Goal: Check status: Check status

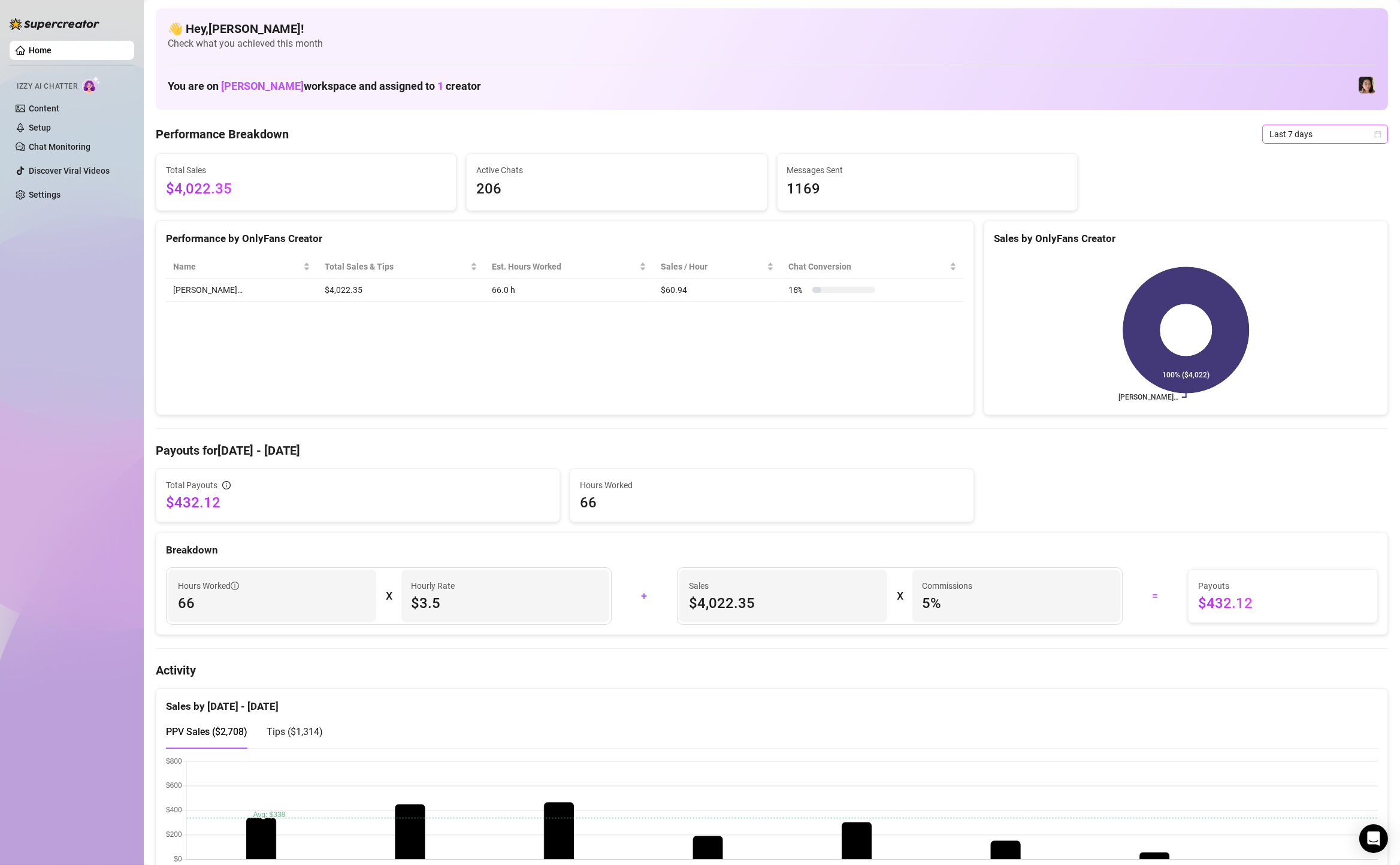
click at [1308, 134] on span "Last 7 days" at bounding box center [1326, 134] width 112 height 18
click at [1330, 222] on div "Last 90 days" at bounding box center [1326, 216] width 107 height 13
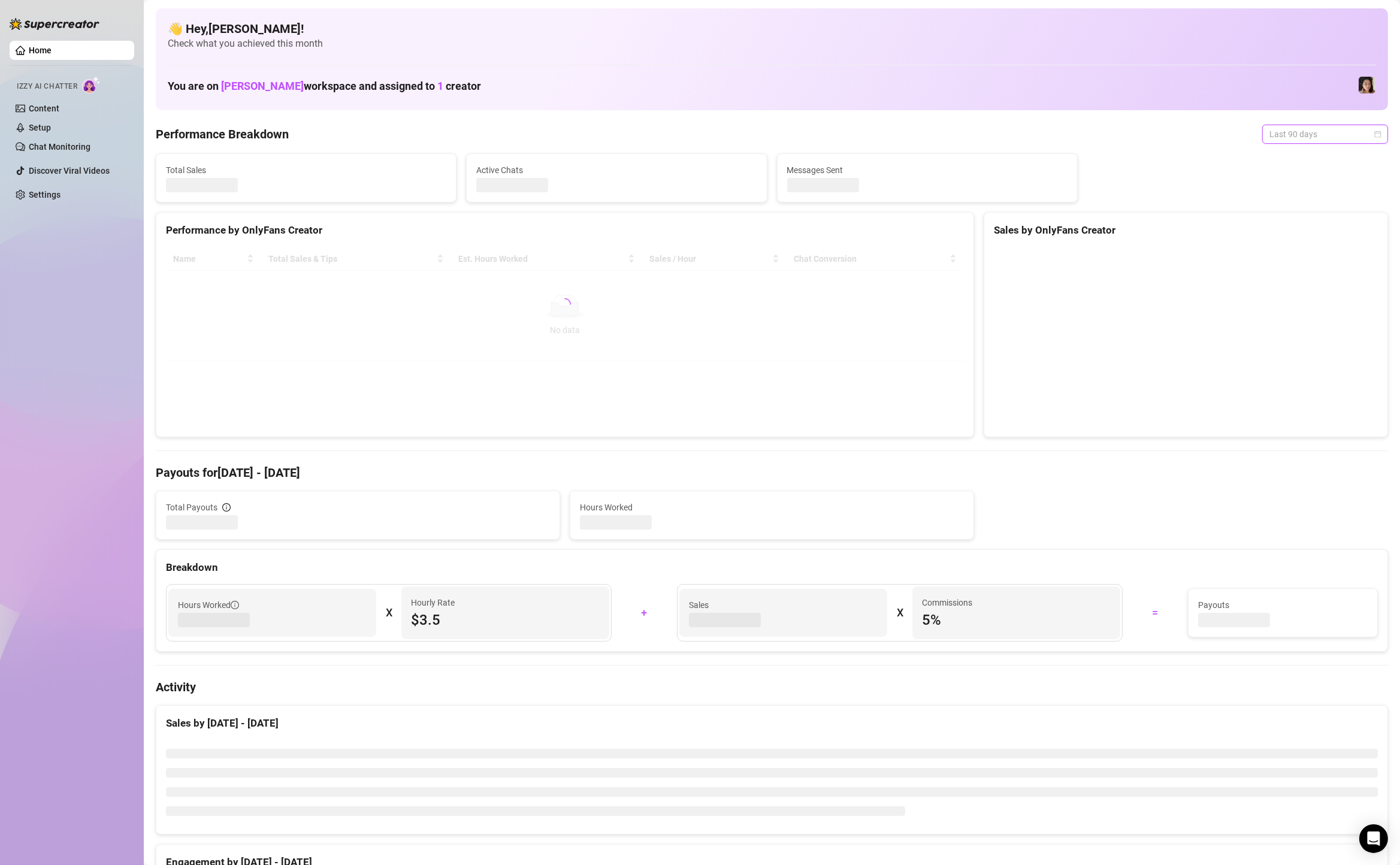
click at [1323, 133] on span "Last 90 days" at bounding box center [1326, 134] width 112 height 18
click at [1314, 235] on div "Custom date" at bounding box center [1326, 235] width 107 height 13
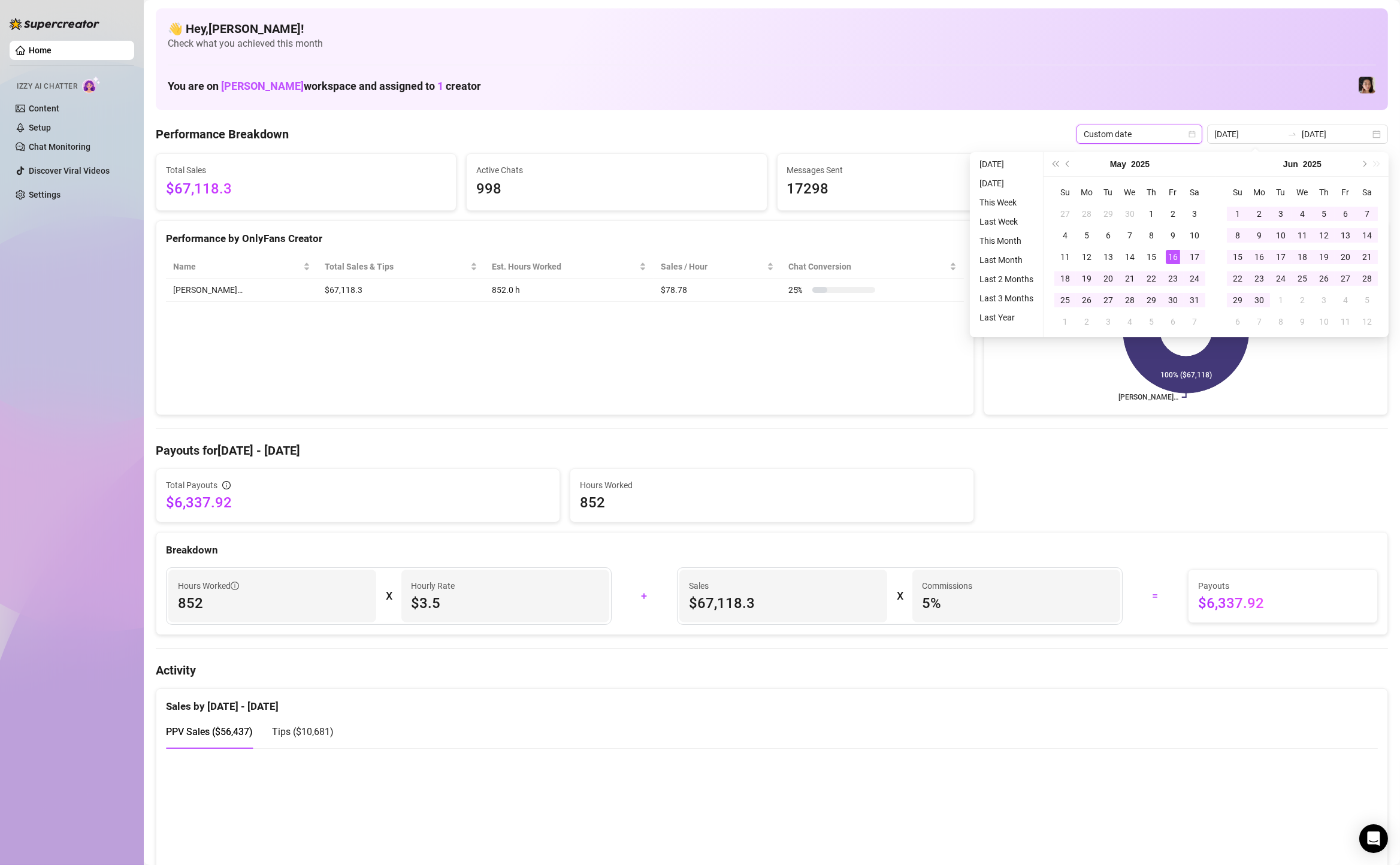
click at [1186, 126] on span "Custom date" at bounding box center [1140, 134] width 112 height 18
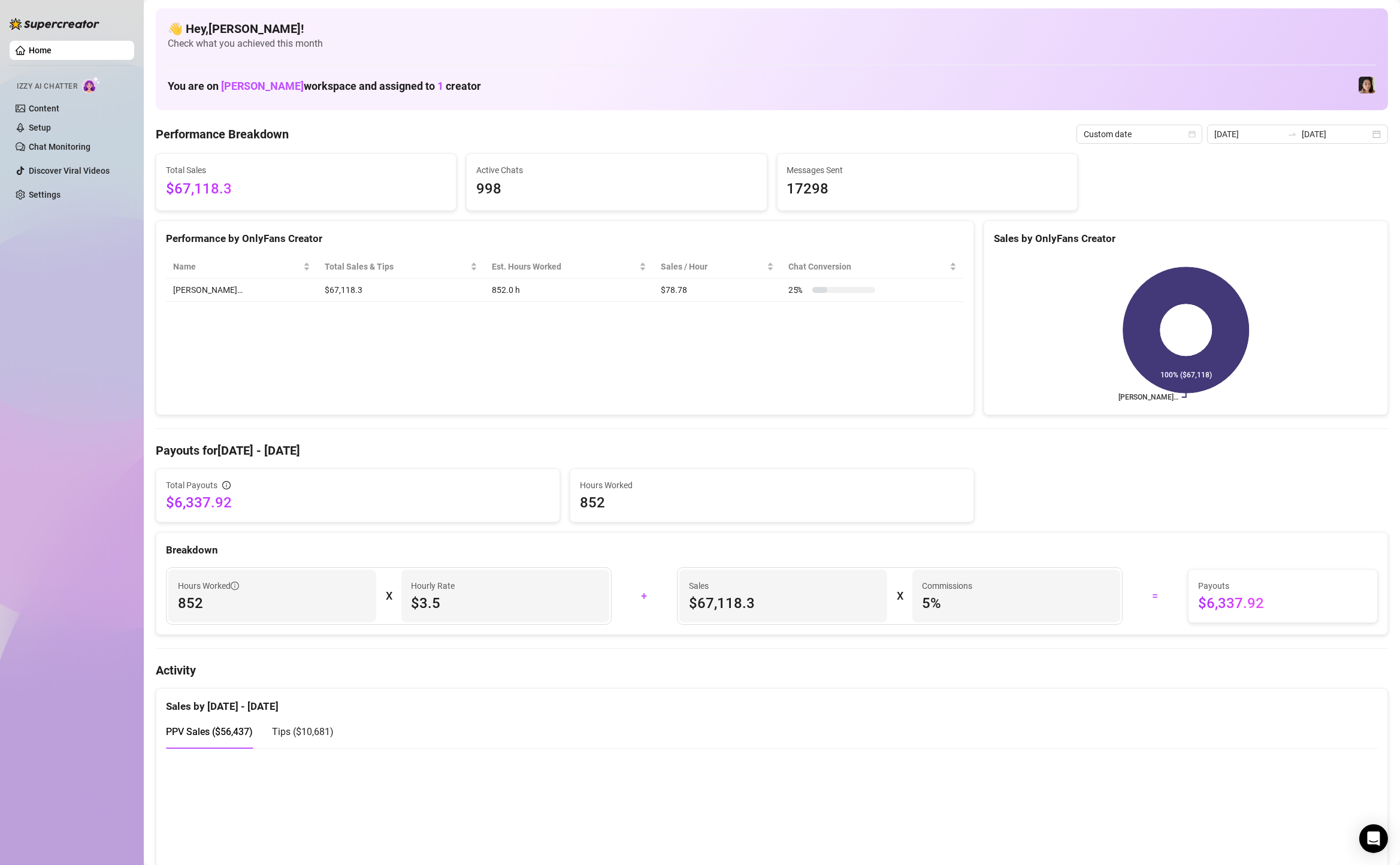
click at [1374, 125] on div "2025-05-16 2025-08-14" at bounding box center [1298, 134] width 181 height 19
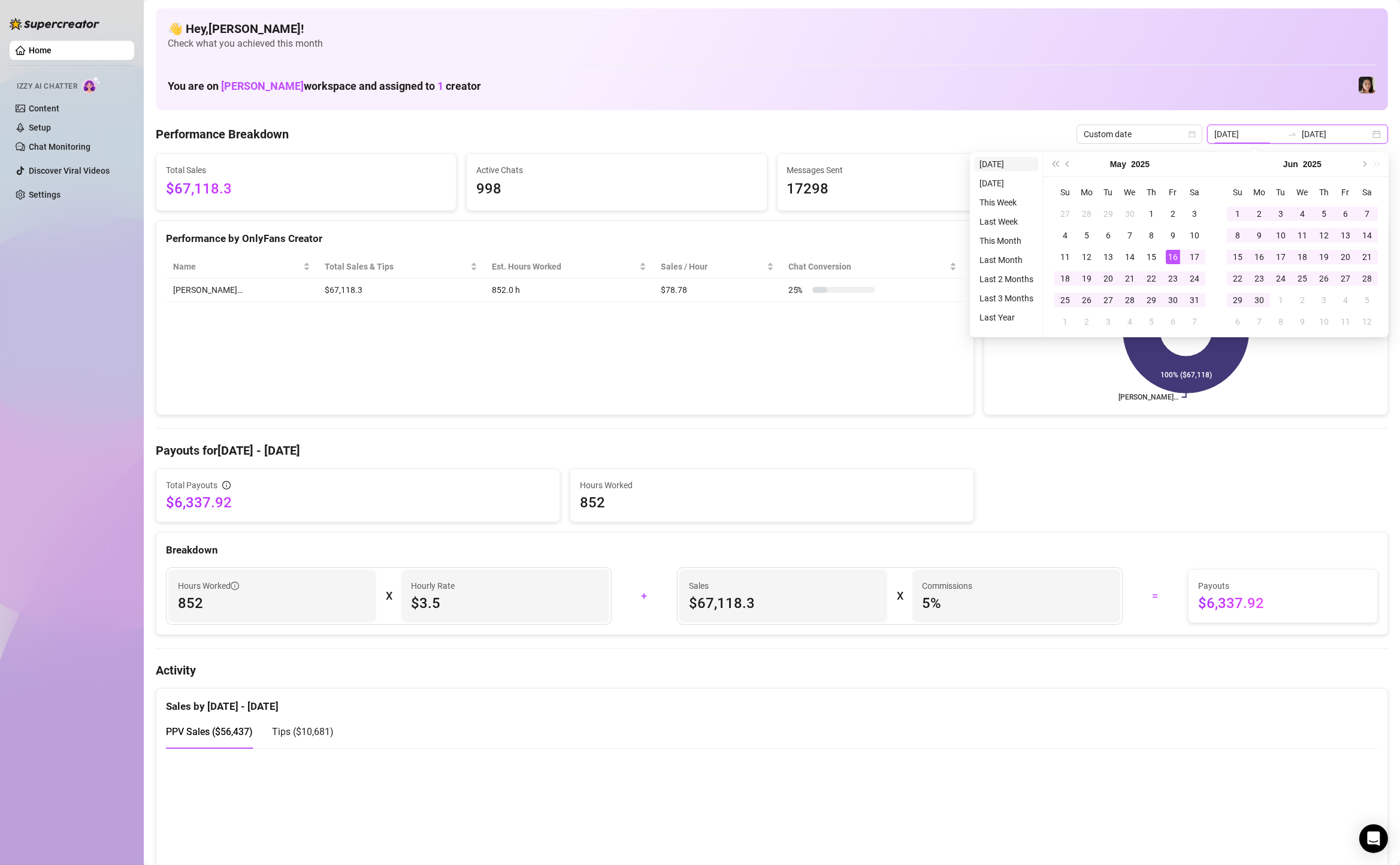
type input "[DATE]"
click at [989, 164] on li "[DATE]" at bounding box center [1007, 164] width 64 height 14
type input "[DATE]"
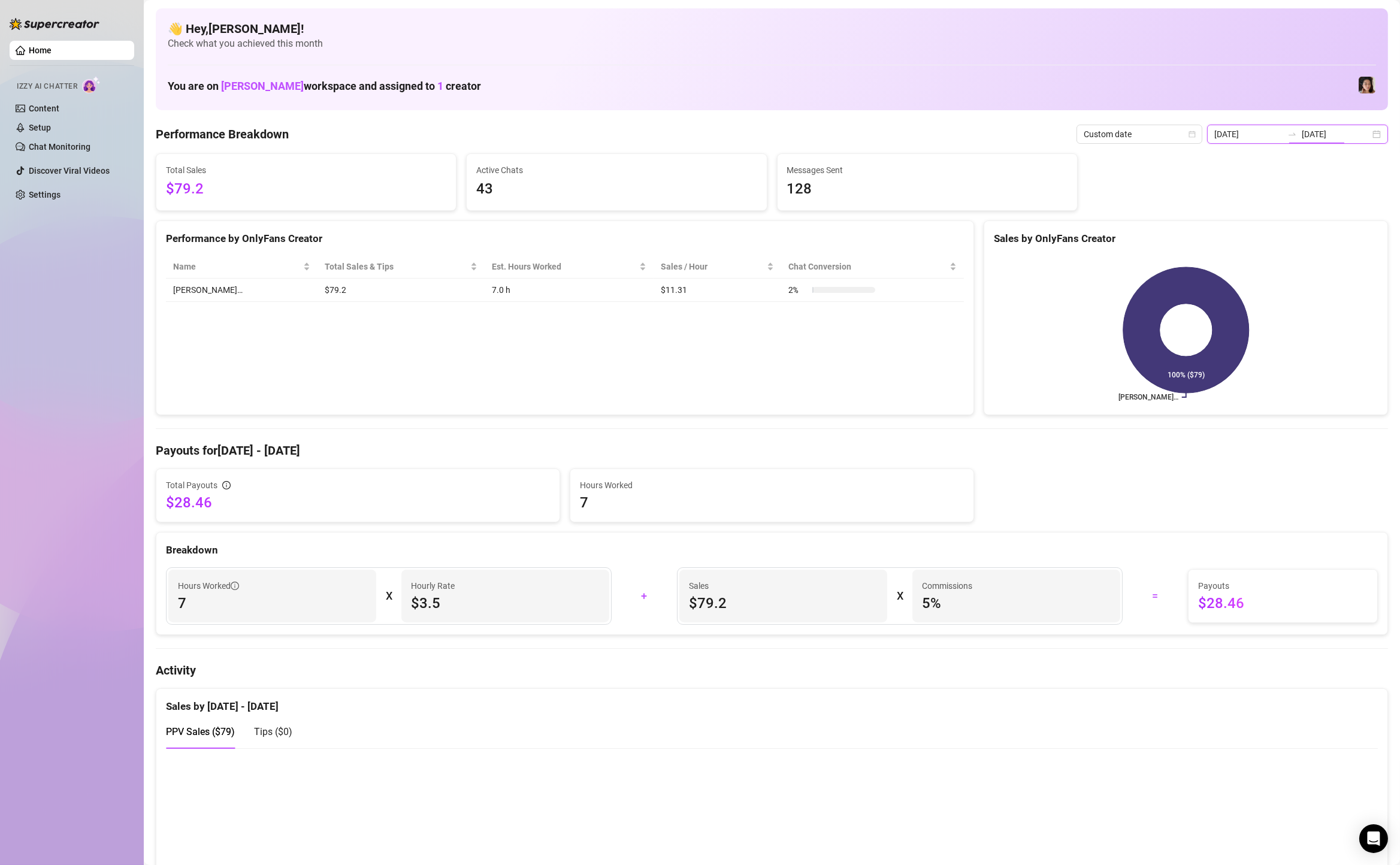
click at [1363, 137] on input "[DATE]" at bounding box center [1336, 134] width 68 height 13
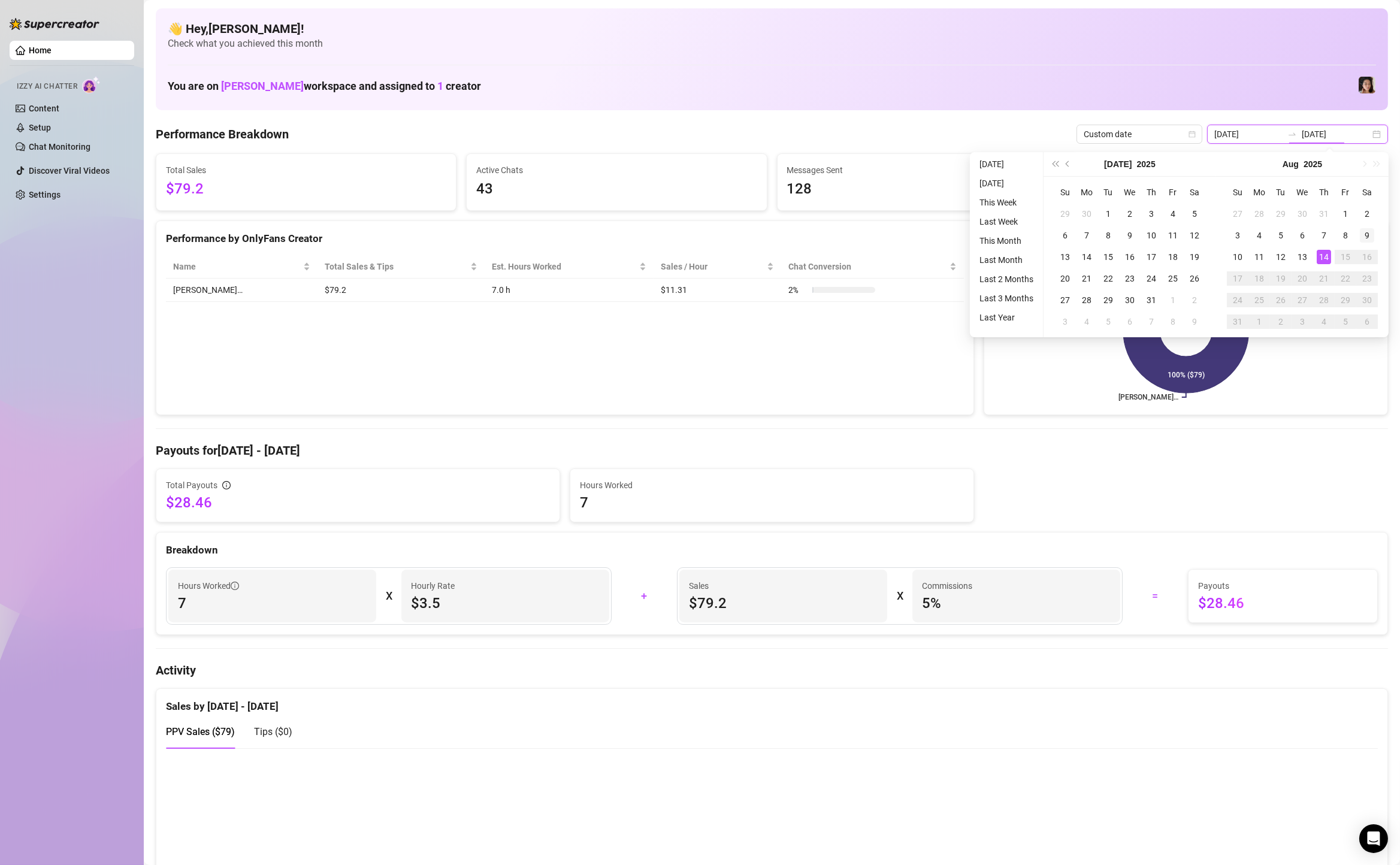
type input "[DATE]"
click at [1368, 236] on div "9" at bounding box center [1367, 236] width 14 height 14
type input "[DATE]"
click at [1320, 256] on div "14" at bounding box center [1324, 257] width 14 height 14
type input "[DATE]"
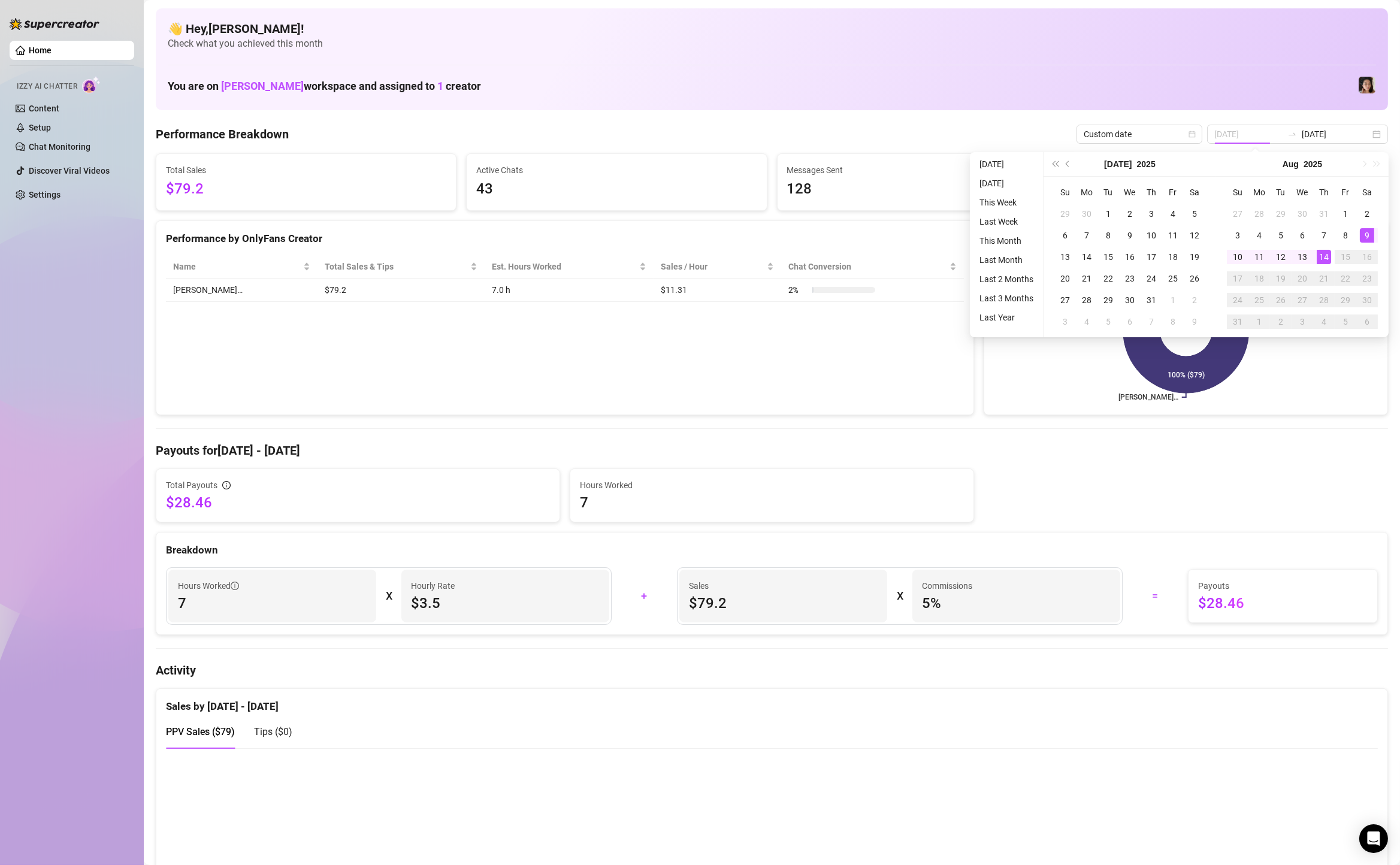
type input "[DATE]"
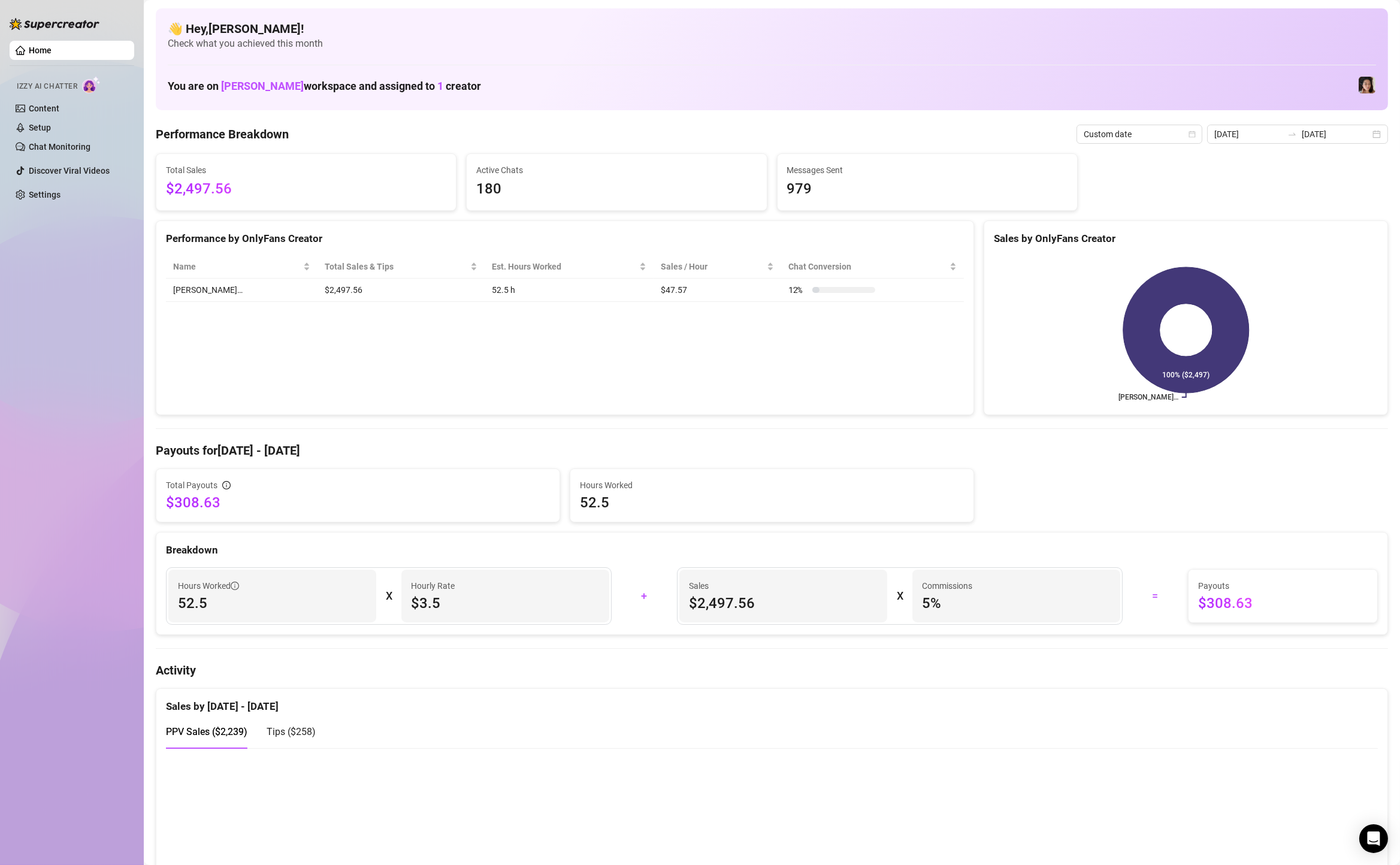
click at [52, 54] on link "Home" at bounding box center [40, 50] width 23 height 10
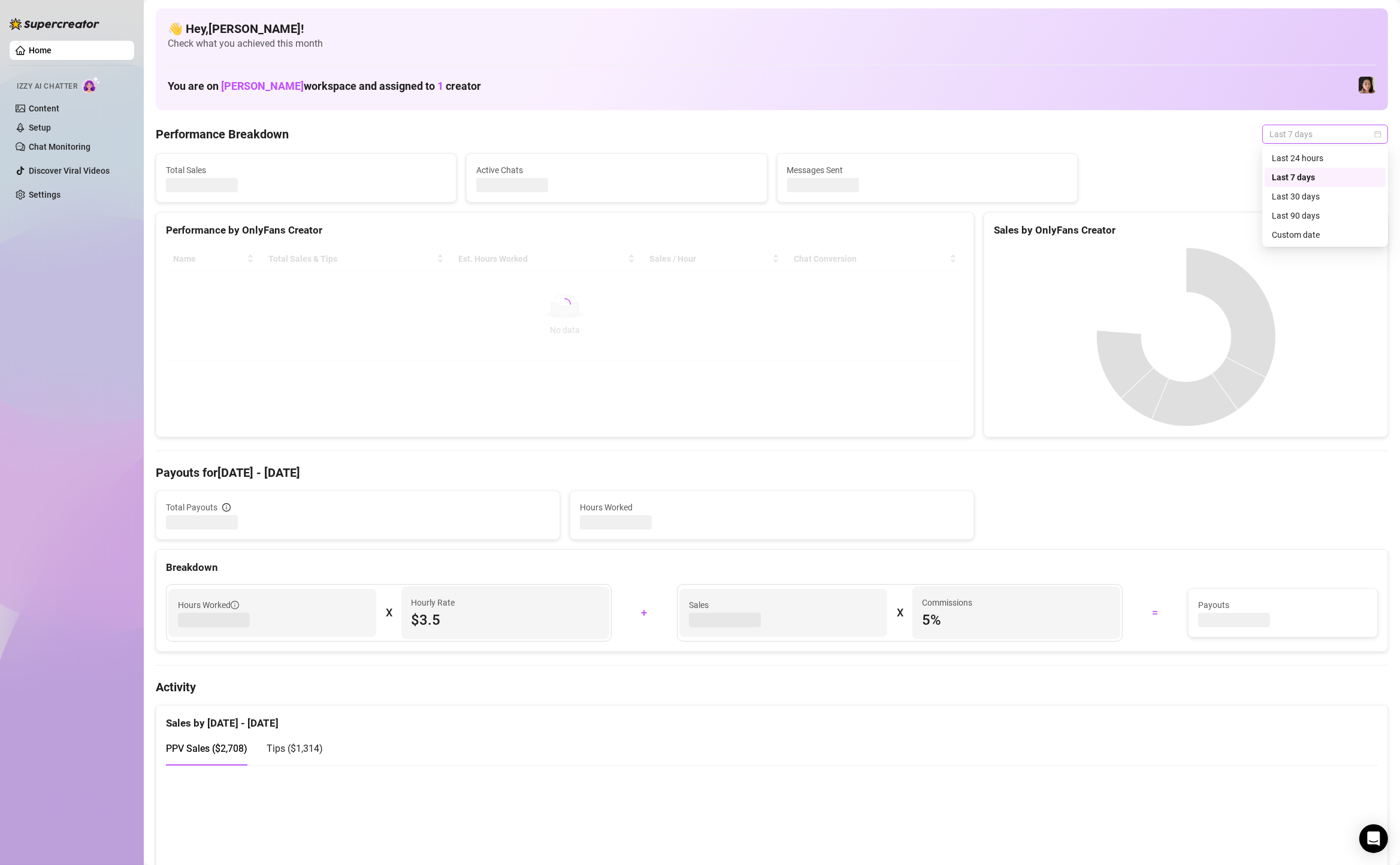
click at [1281, 128] on span "Last 7 days" at bounding box center [1326, 134] width 112 height 18
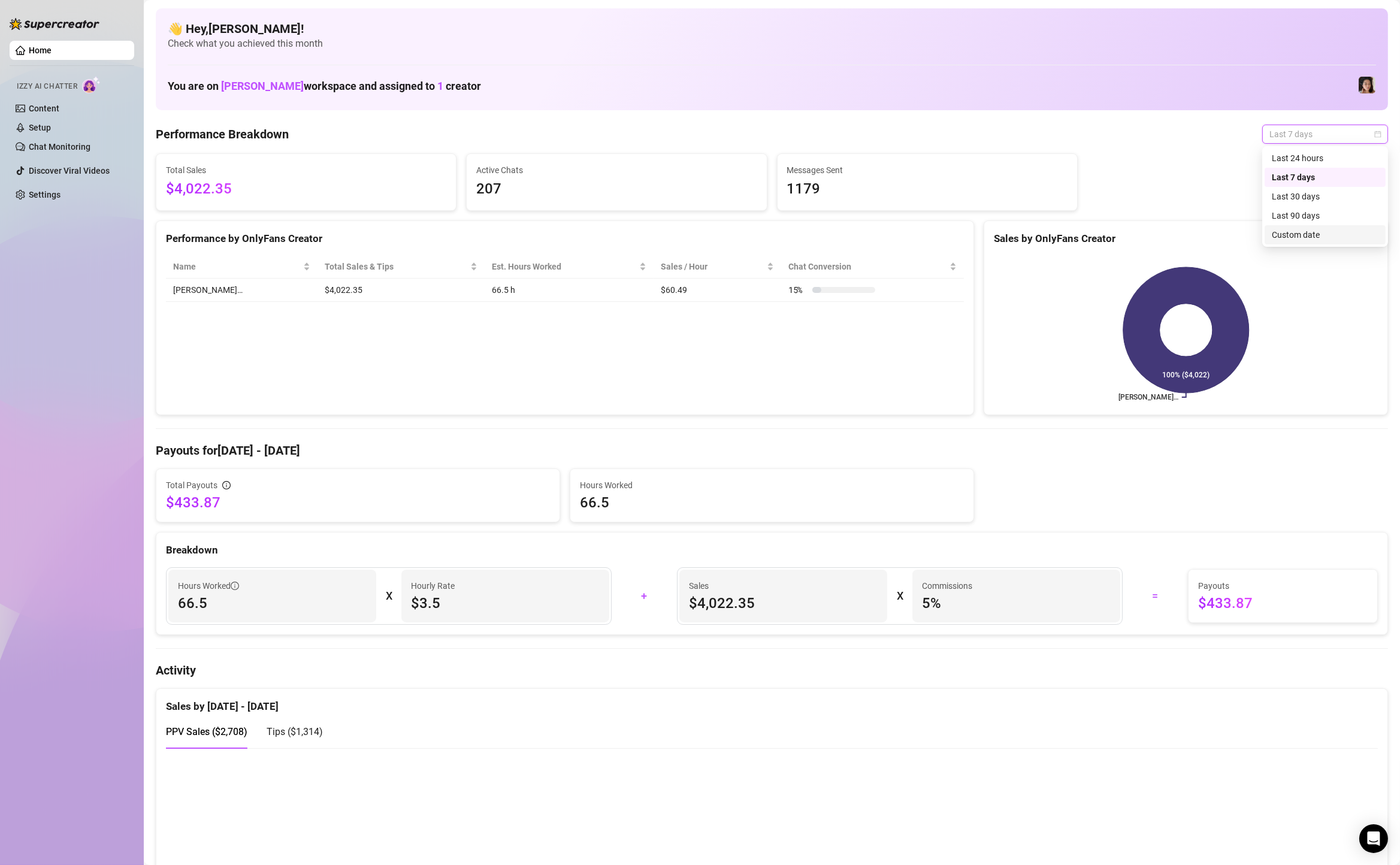
click at [1300, 237] on div "Custom date" at bounding box center [1326, 235] width 107 height 13
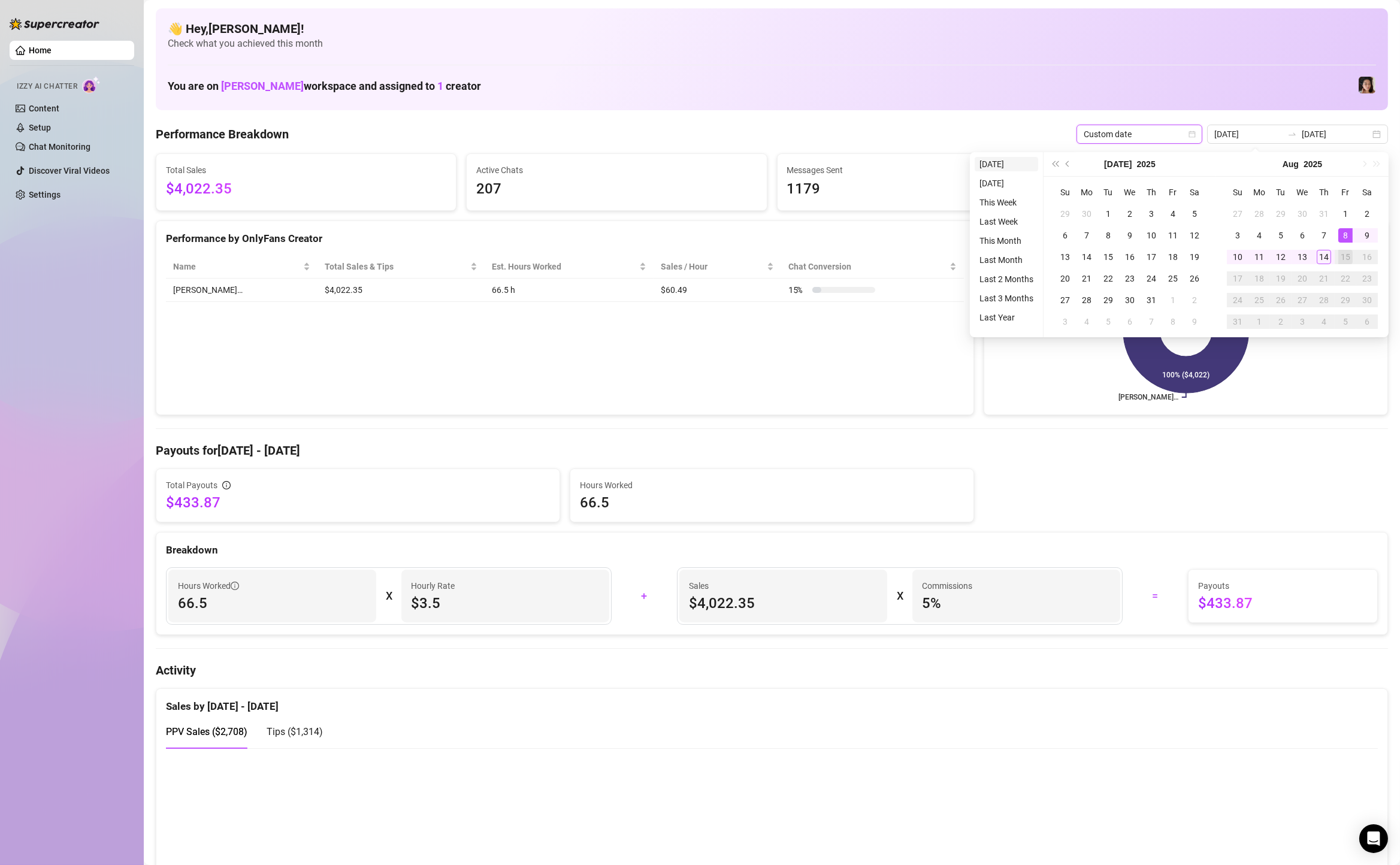
type input "[DATE]"
click at [1025, 164] on li "[DATE]" at bounding box center [1007, 164] width 64 height 14
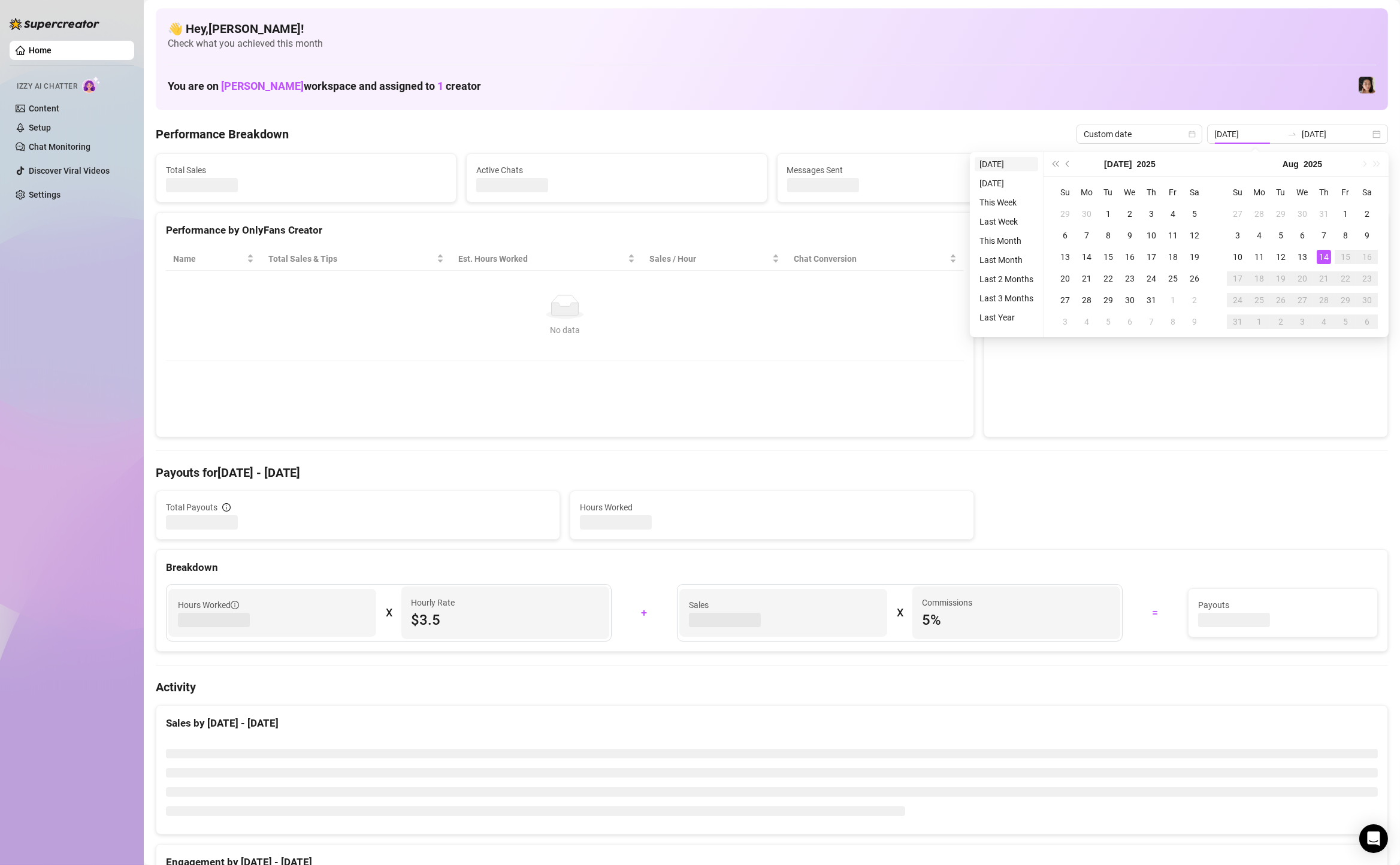
type input "[DATE]"
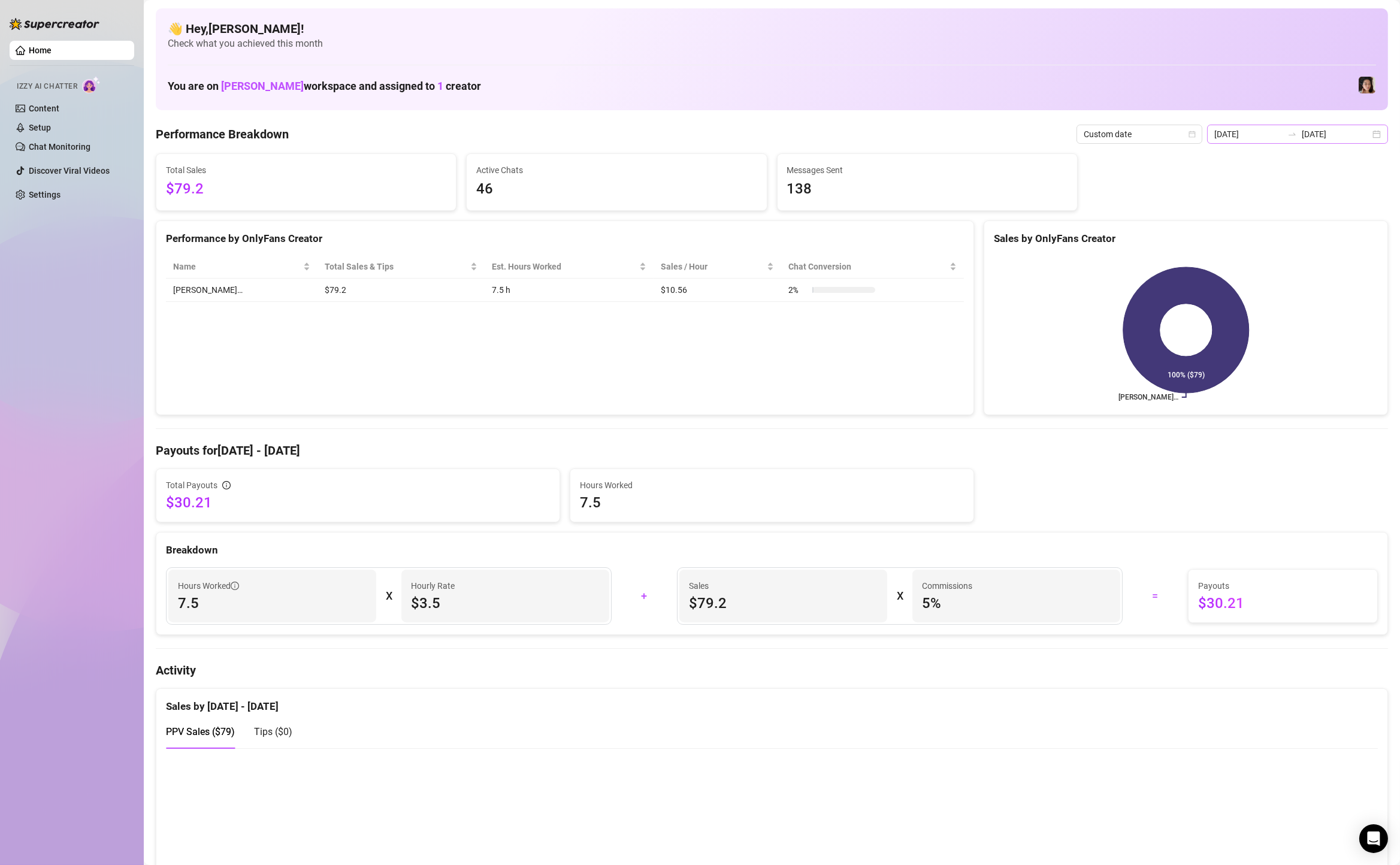
click at [1378, 130] on div "2025-08-14 2025-08-14" at bounding box center [1298, 134] width 181 height 19
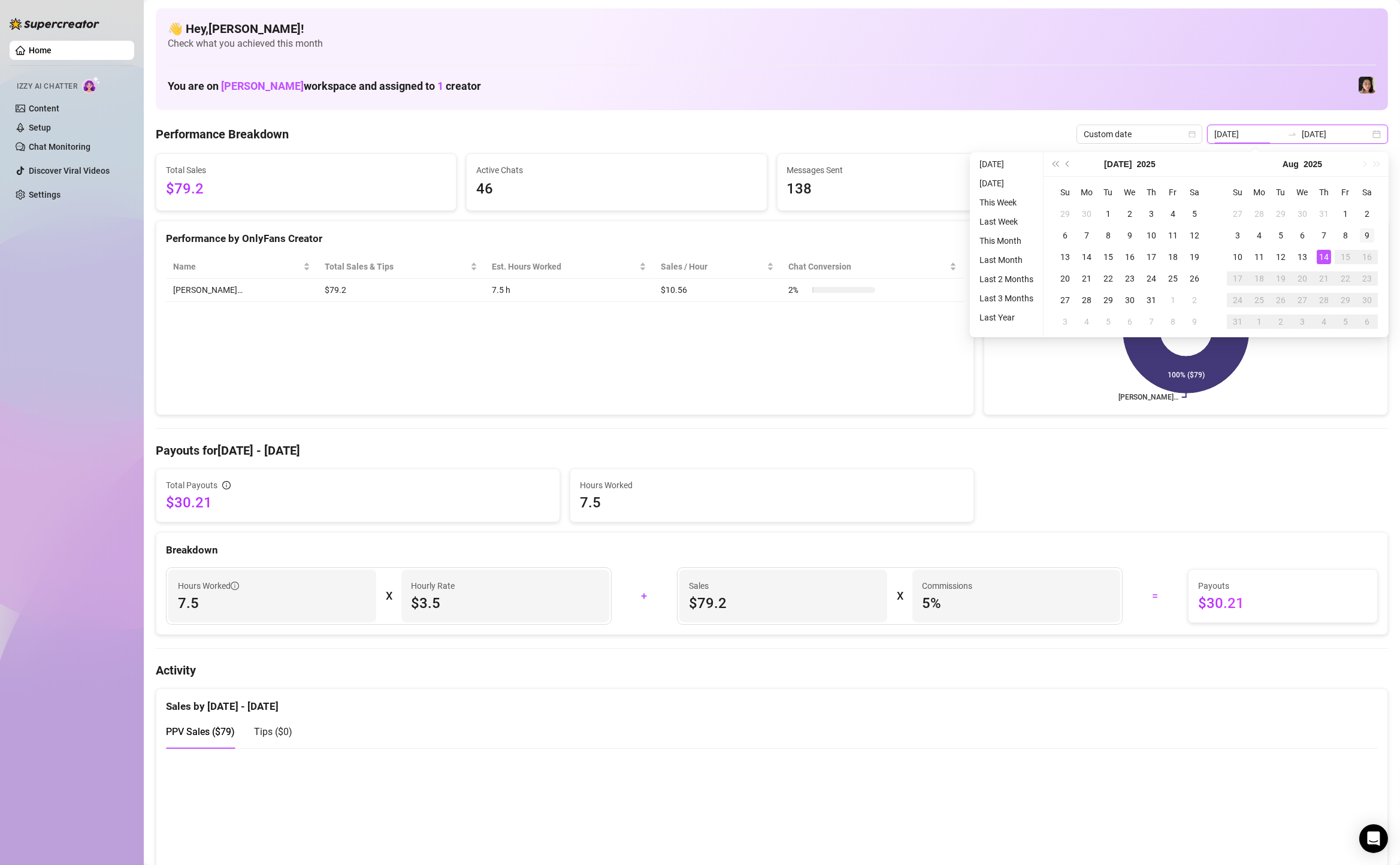
type input "[DATE]"
click at [1362, 233] on div "9" at bounding box center [1367, 236] width 14 height 14
type input "[DATE]"
click at [1320, 260] on div "14" at bounding box center [1324, 257] width 14 height 14
type input "[DATE]"
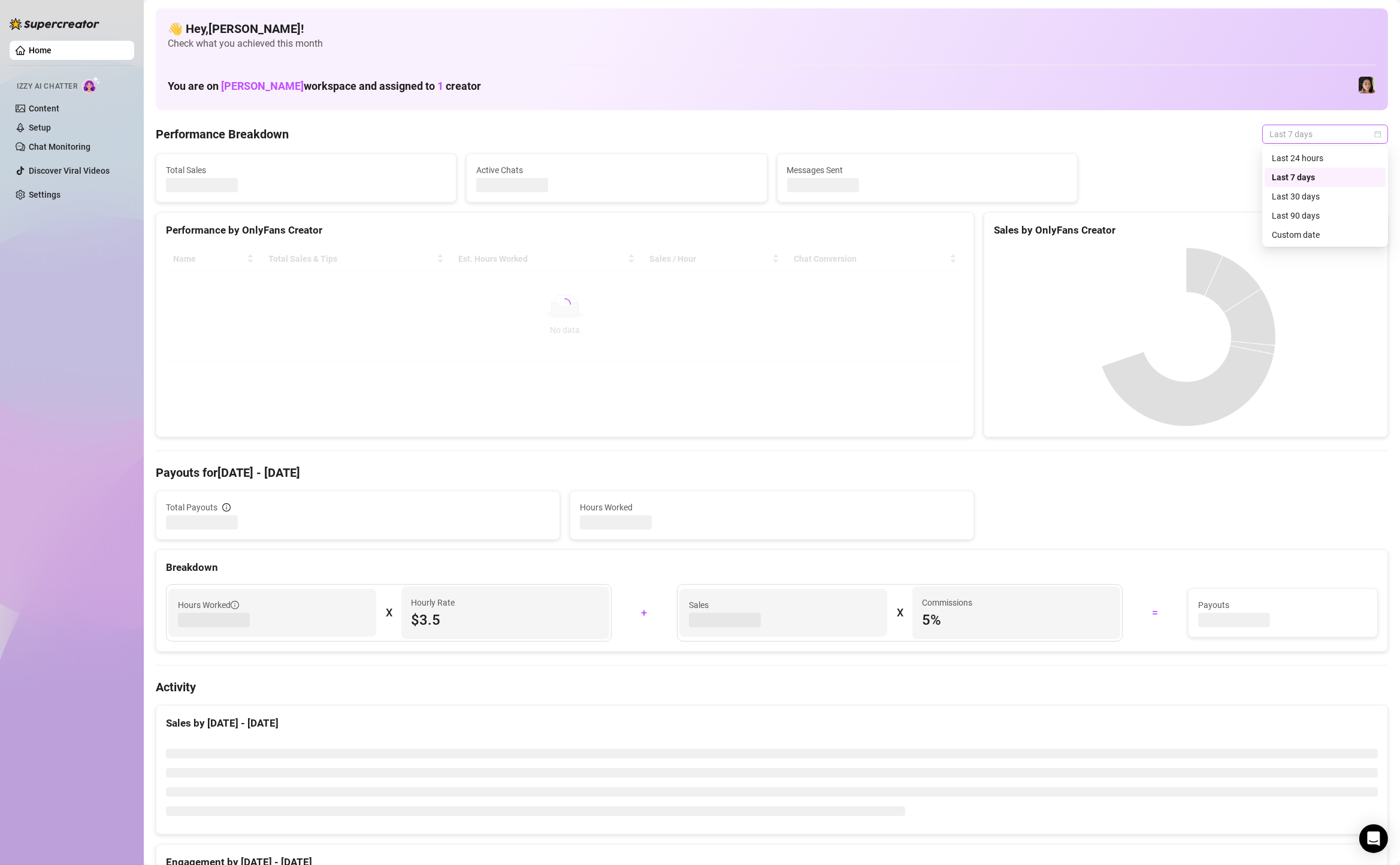
click at [1280, 136] on span "Last 7 days" at bounding box center [1326, 134] width 112 height 18
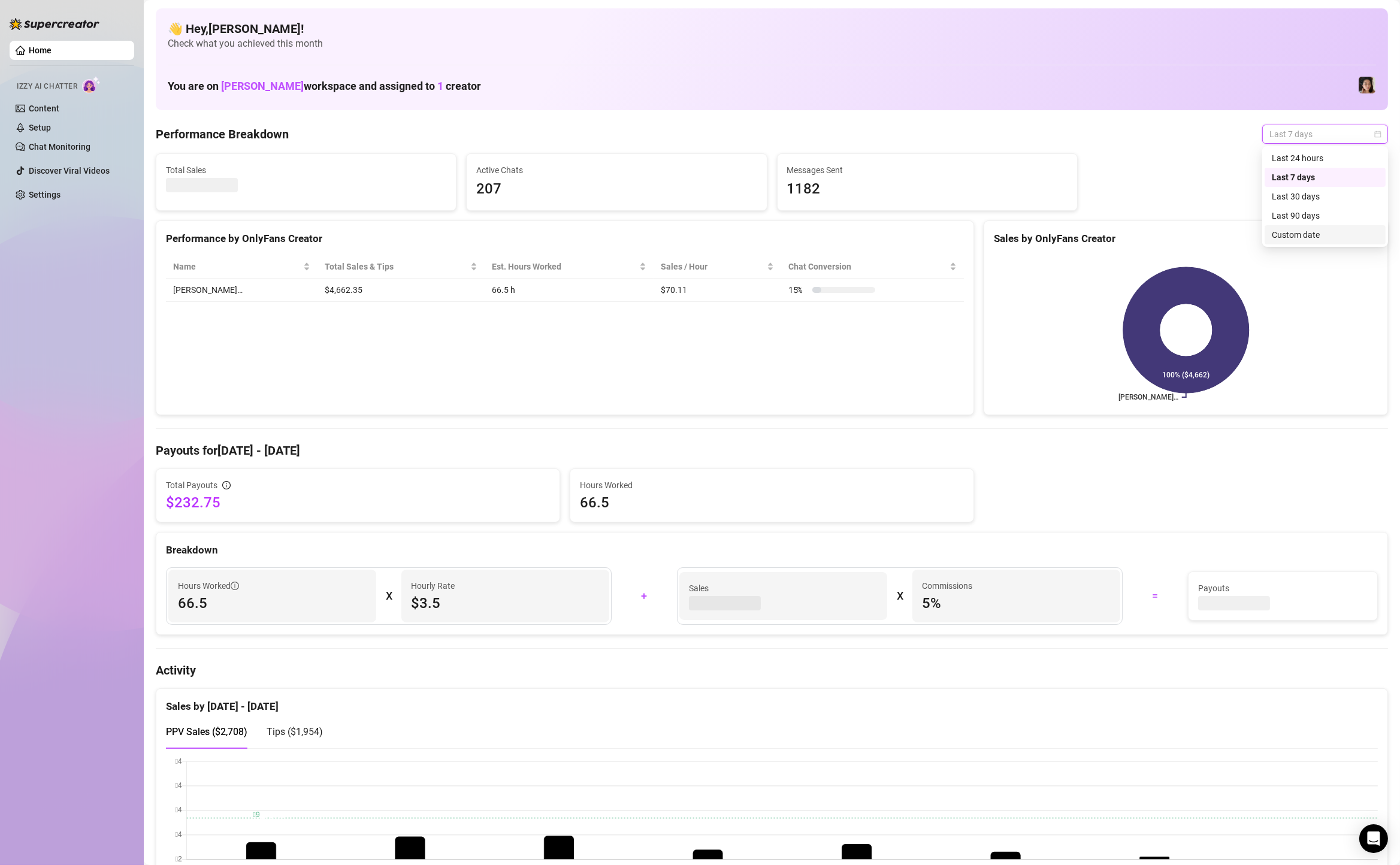
click at [1287, 241] on div "Custom date" at bounding box center [1326, 235] width 107 height 13
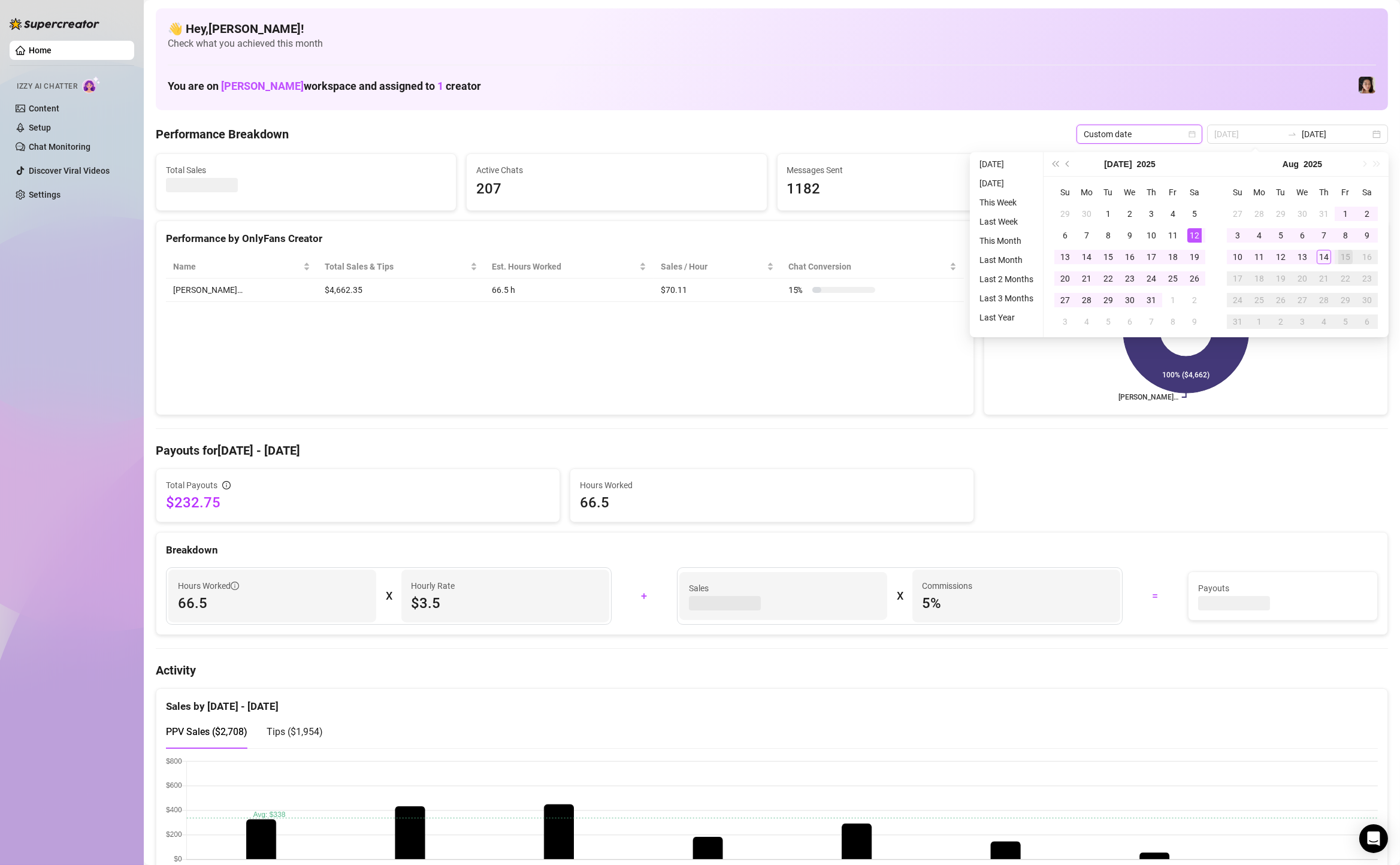
type input "2025-08-07"
type input "[DATE]"
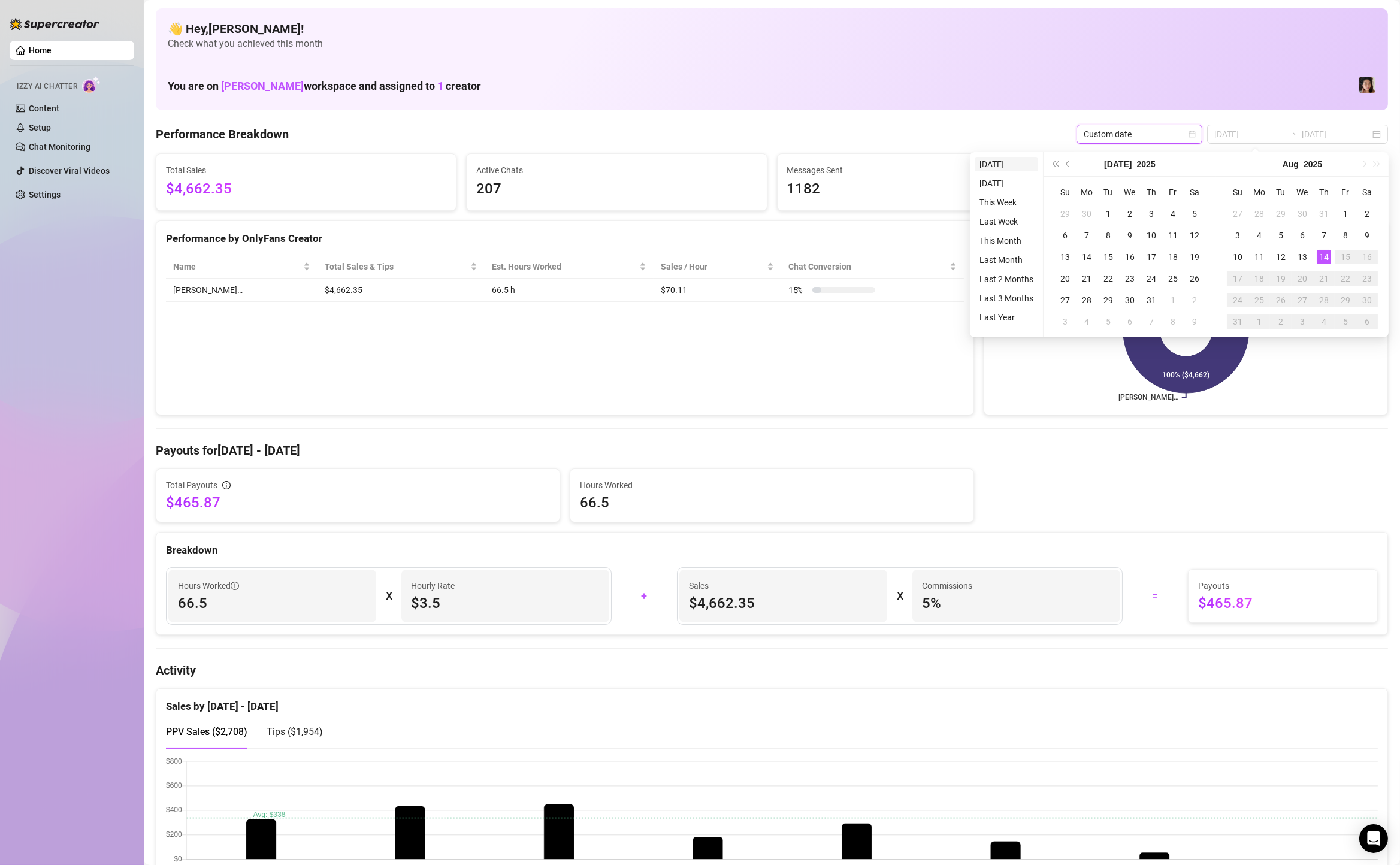
type input "[DATE]"
click at [995, 160] on li "[DATE]" at bounding box center [1007, 164] width 64 height 14
type input "[DATE]"
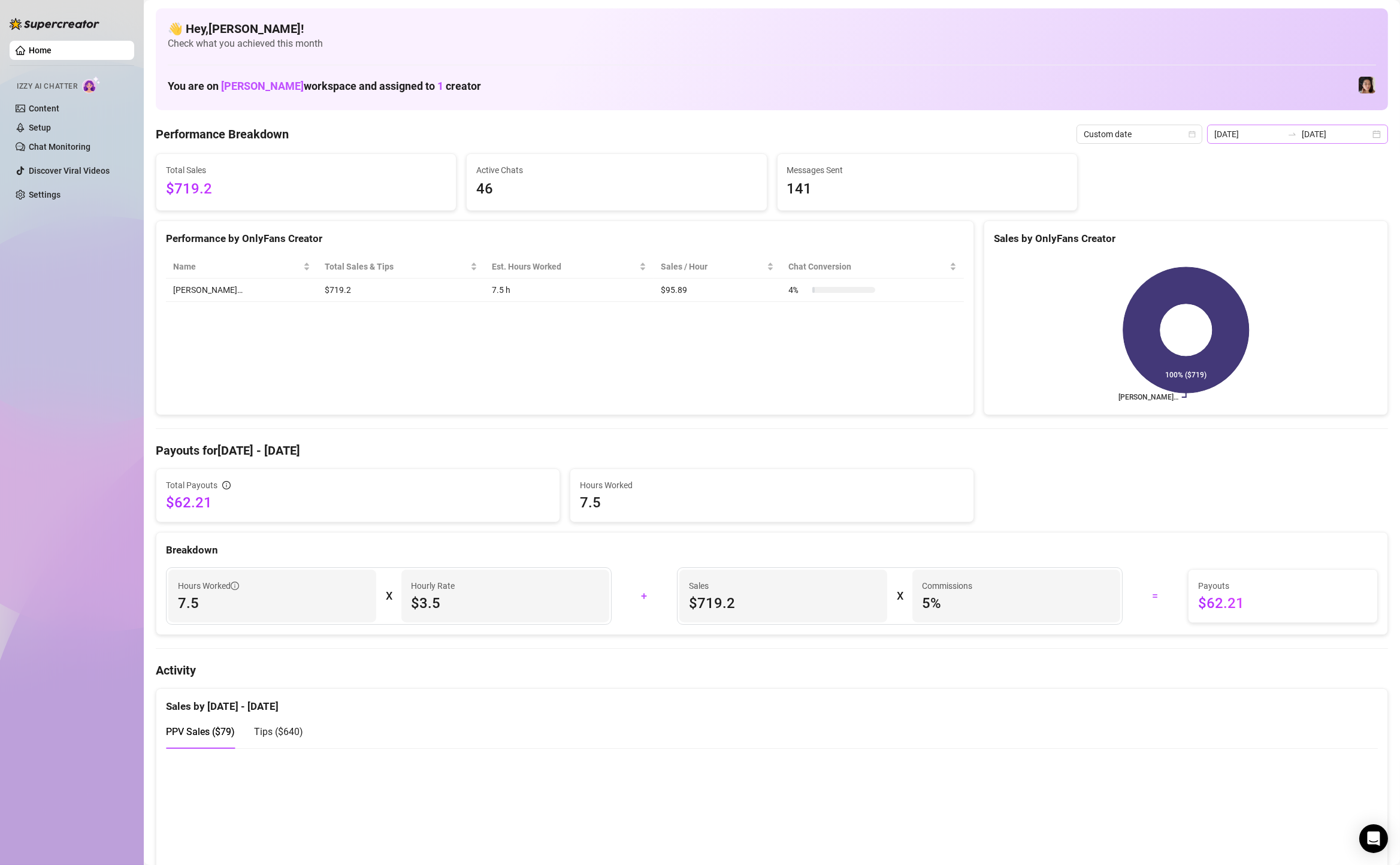
click at [1374, 133] on div "[DATE] [DATE]" at bounding box center [1298, 134] width 181 height 19
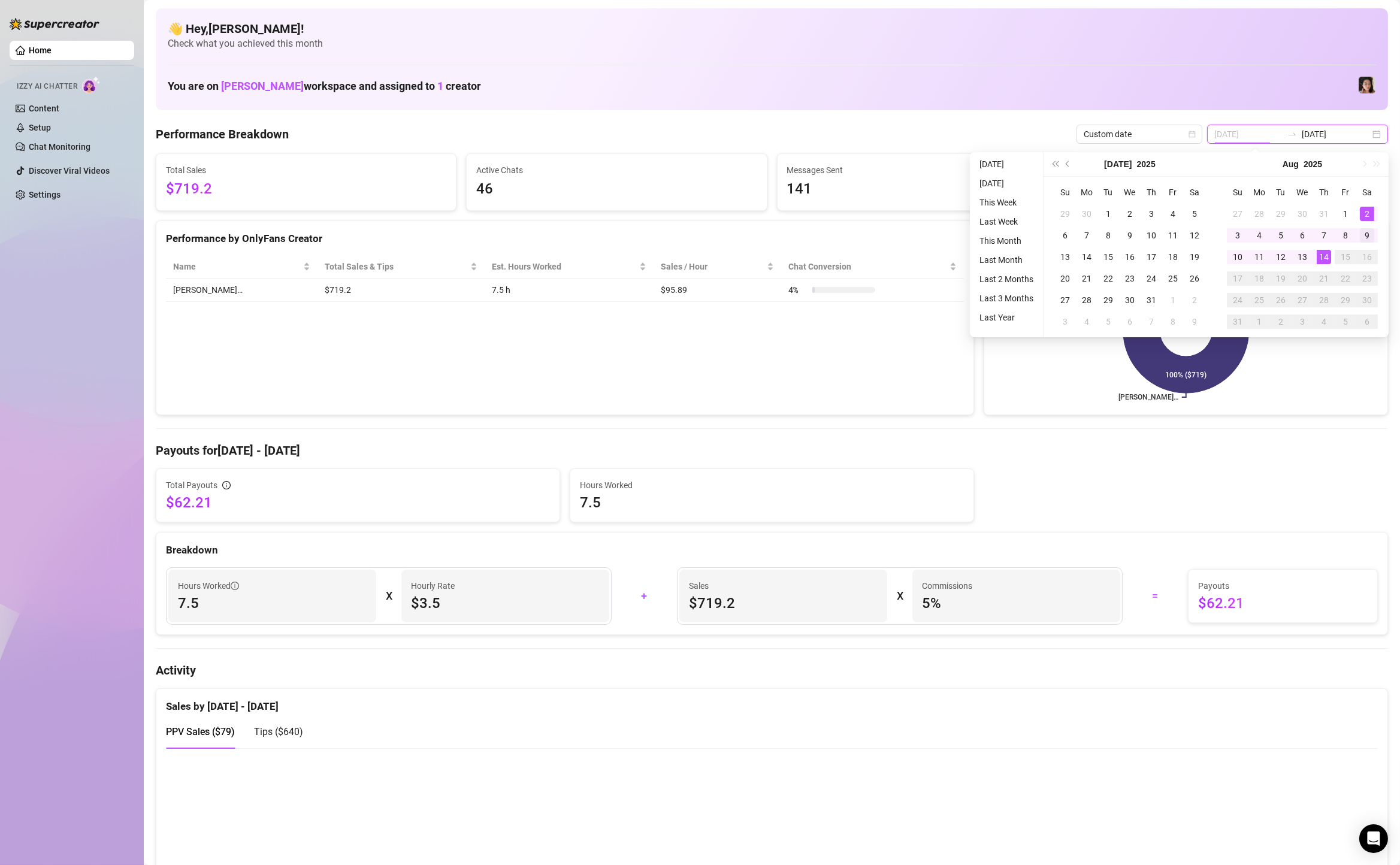
type input "[DATE]"
click at [1366, 245] on td "9" at bounding box center [1367, 236] width 22 height 22
type input "[DATE]"
click at [1322, 259] on div "14" at bounding box center [1324, 257] width 14 height 14
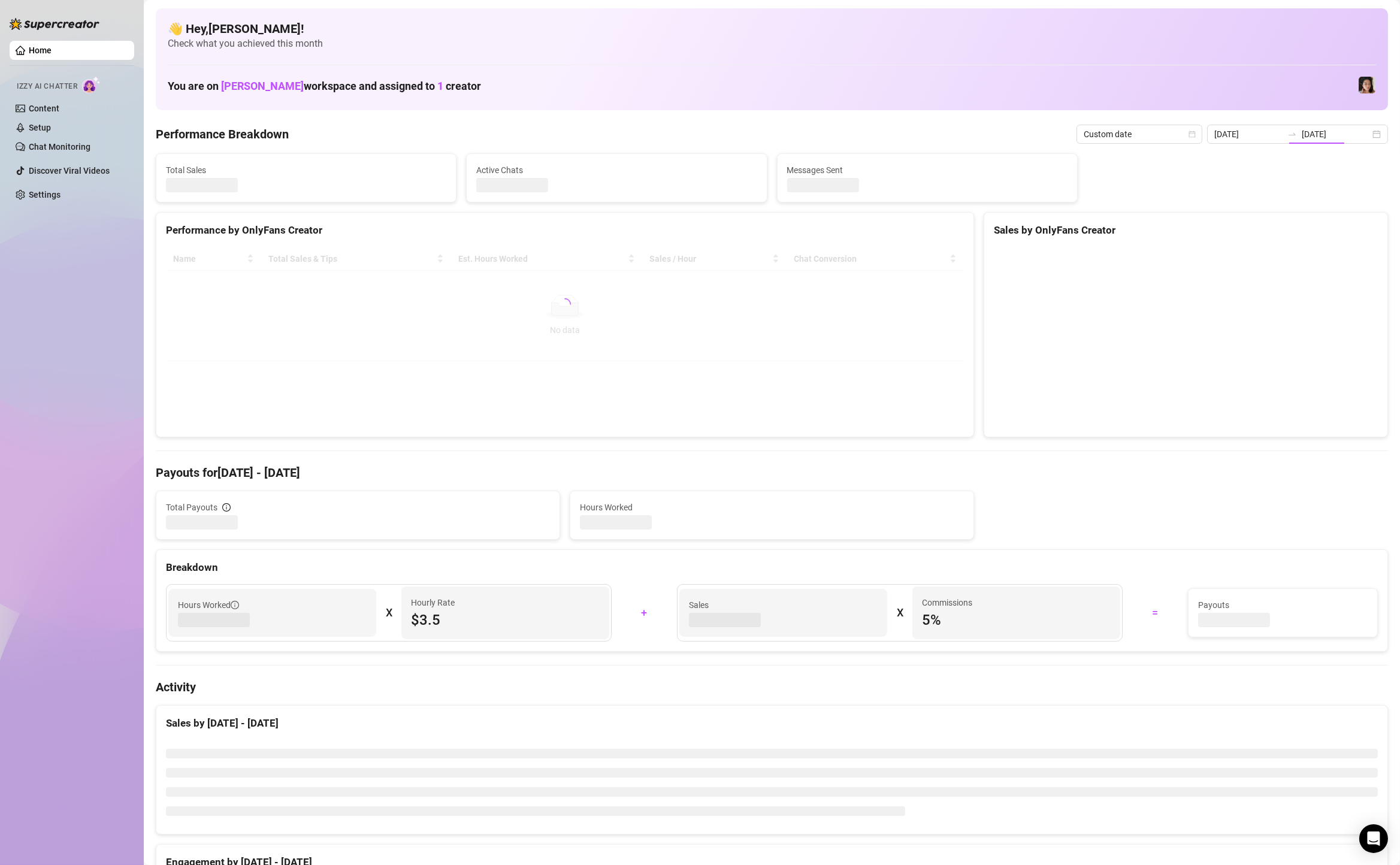
type input "[DATE]"
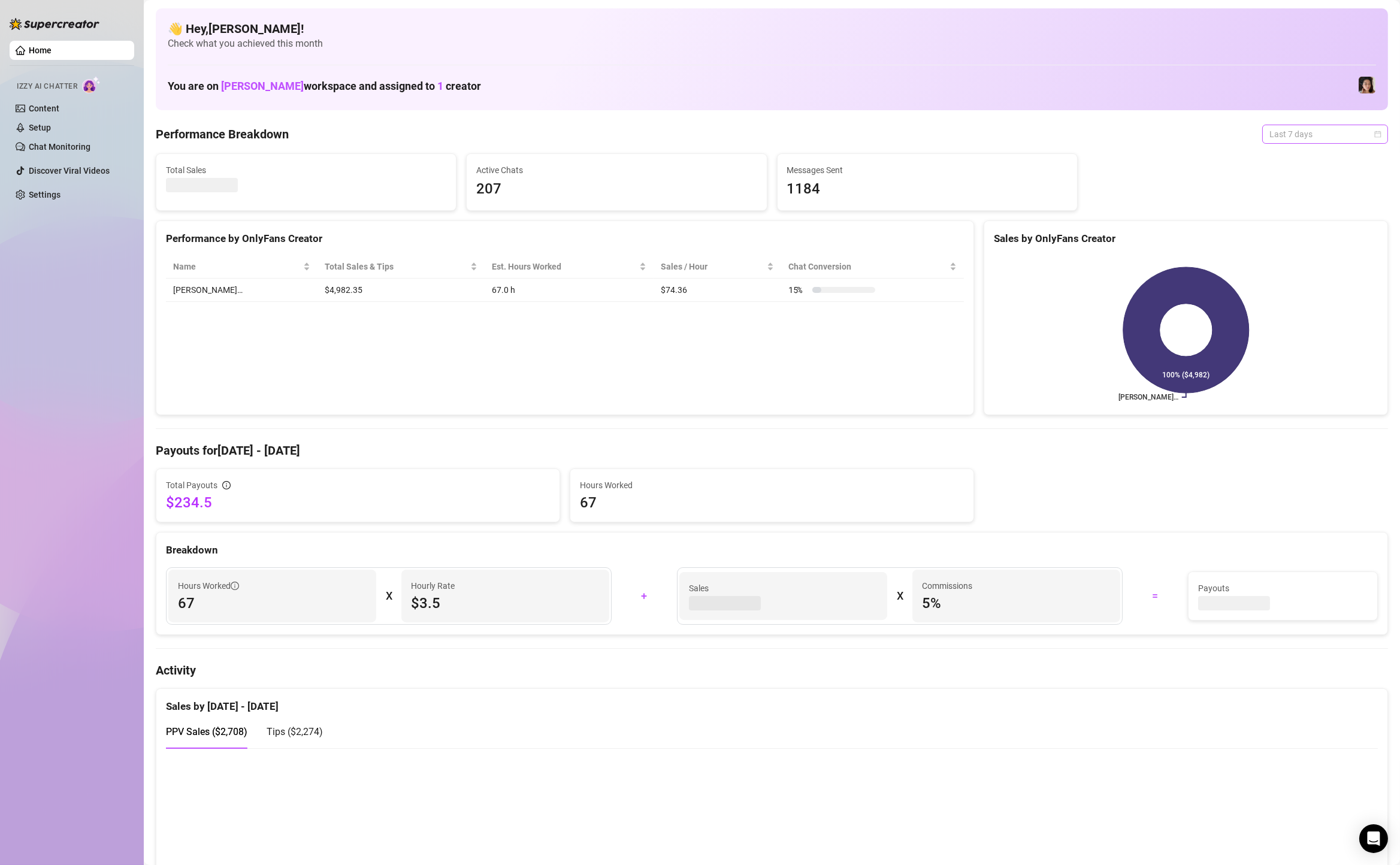
click at [1329, 129] on span "Last 7 days" at bounding box center [1326, 134] width 112 height 18
drag, startPoint x: 1305, startPoint y: 245, endPoint x: 1305, endPoint y: 239, distance: 6.0
click at [1305, 239] on div "Last 90 days Custom date Last 24 hours Last 7 days Last 30 days Last 90 days Cu…" at bounding box center [1326, 197] width 126 height 101
click at [1305, 239] on div "Custom date" at bounding box center [1326, 235] width 107 height 13
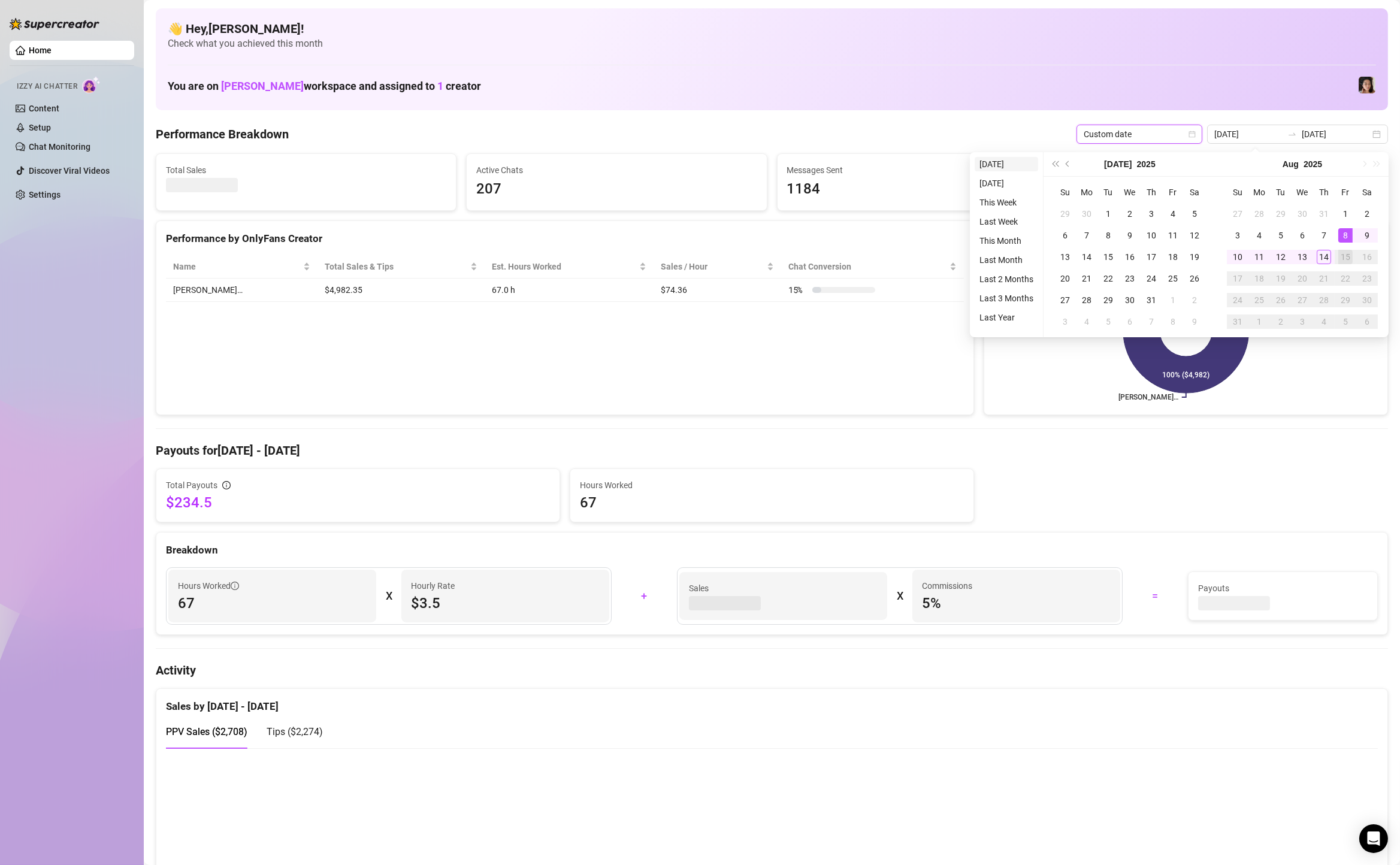
type input "[DATE]"
click at [1032, 158] on li "[DATE]" at bounding box center [1007, 164] width 64 height 14
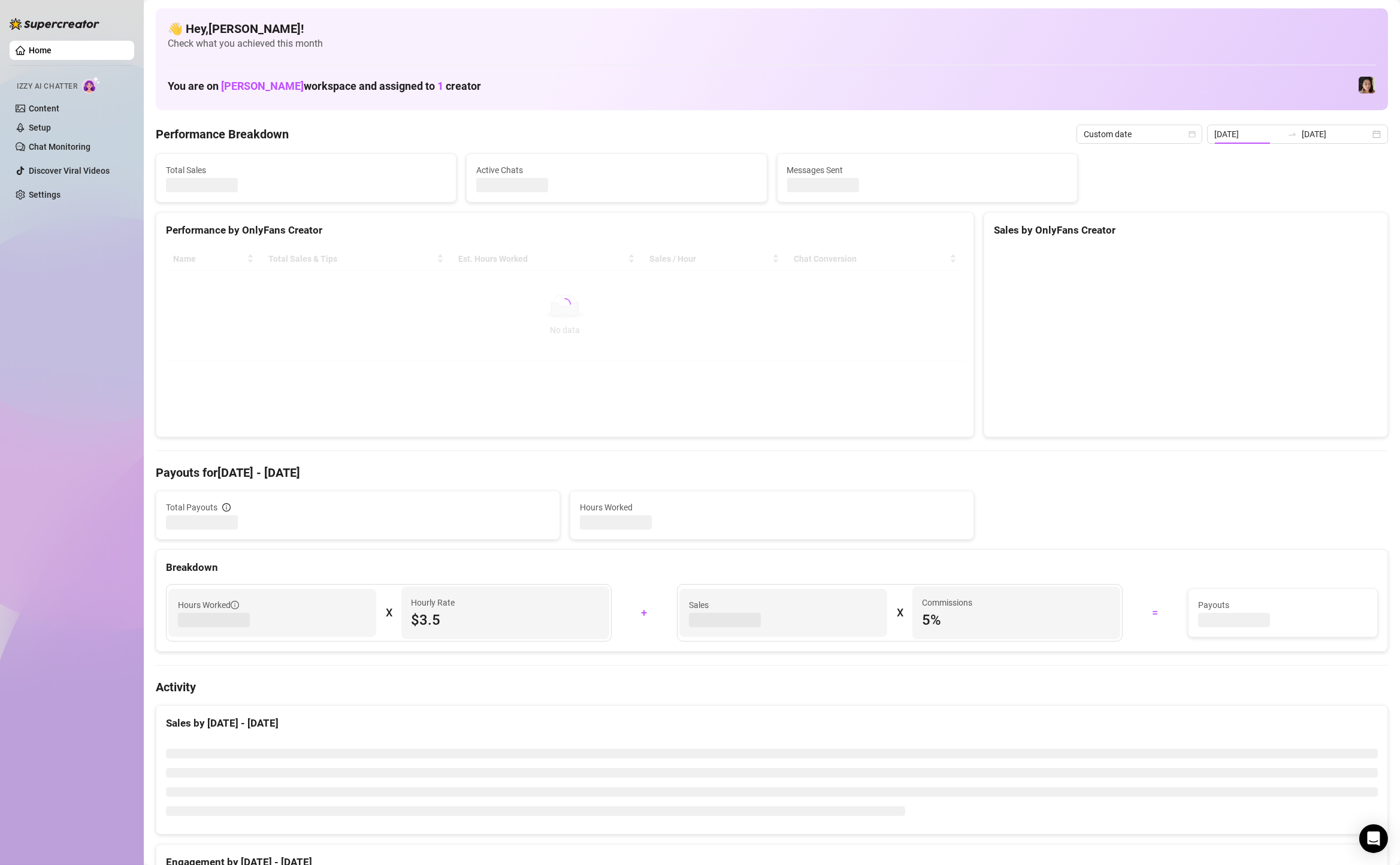
type input "[DATE]"
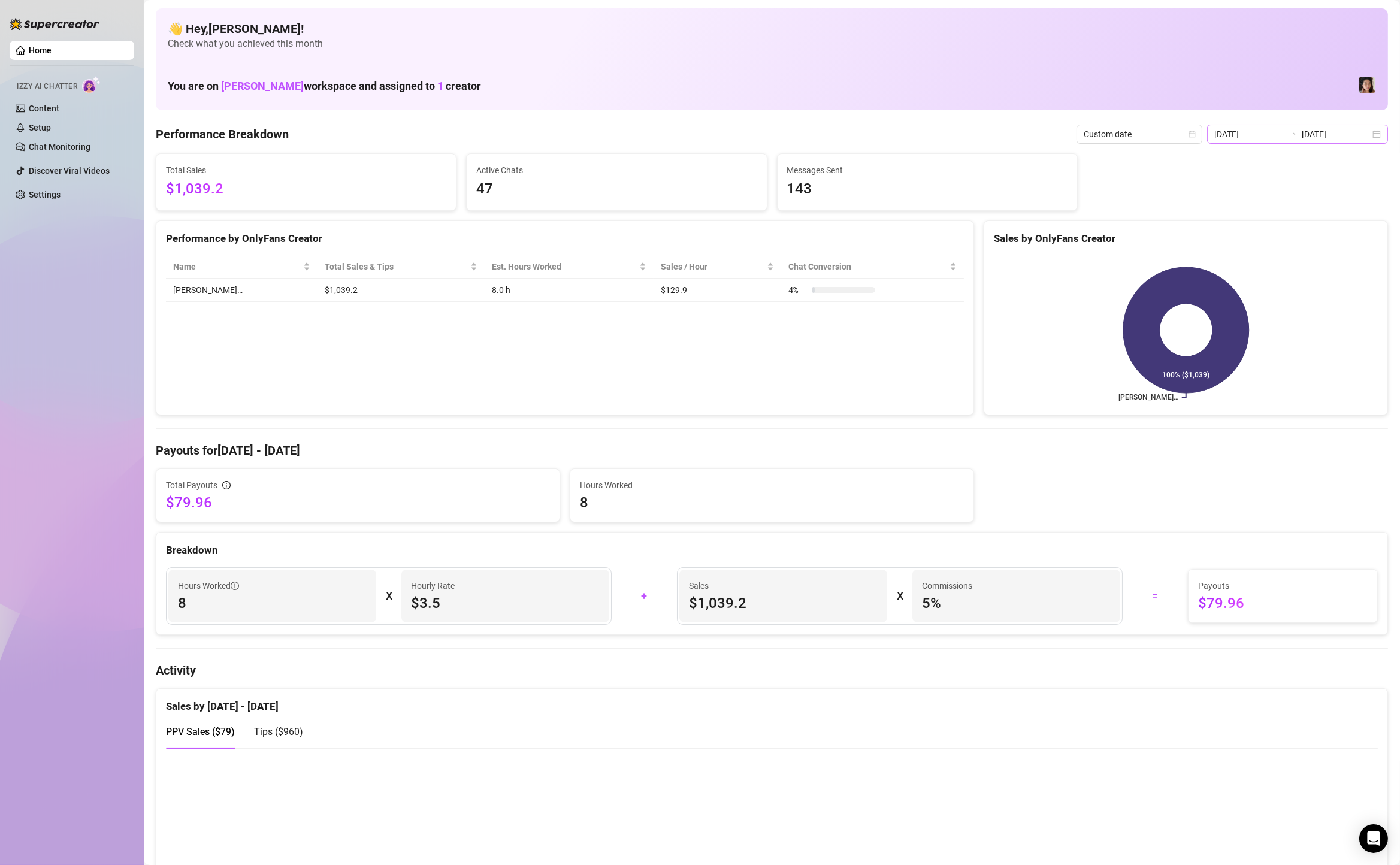
click at [1385, 131] on div "2025-08-14 2025-08-14" at bounding box center [1298, 134] width 181 height 19
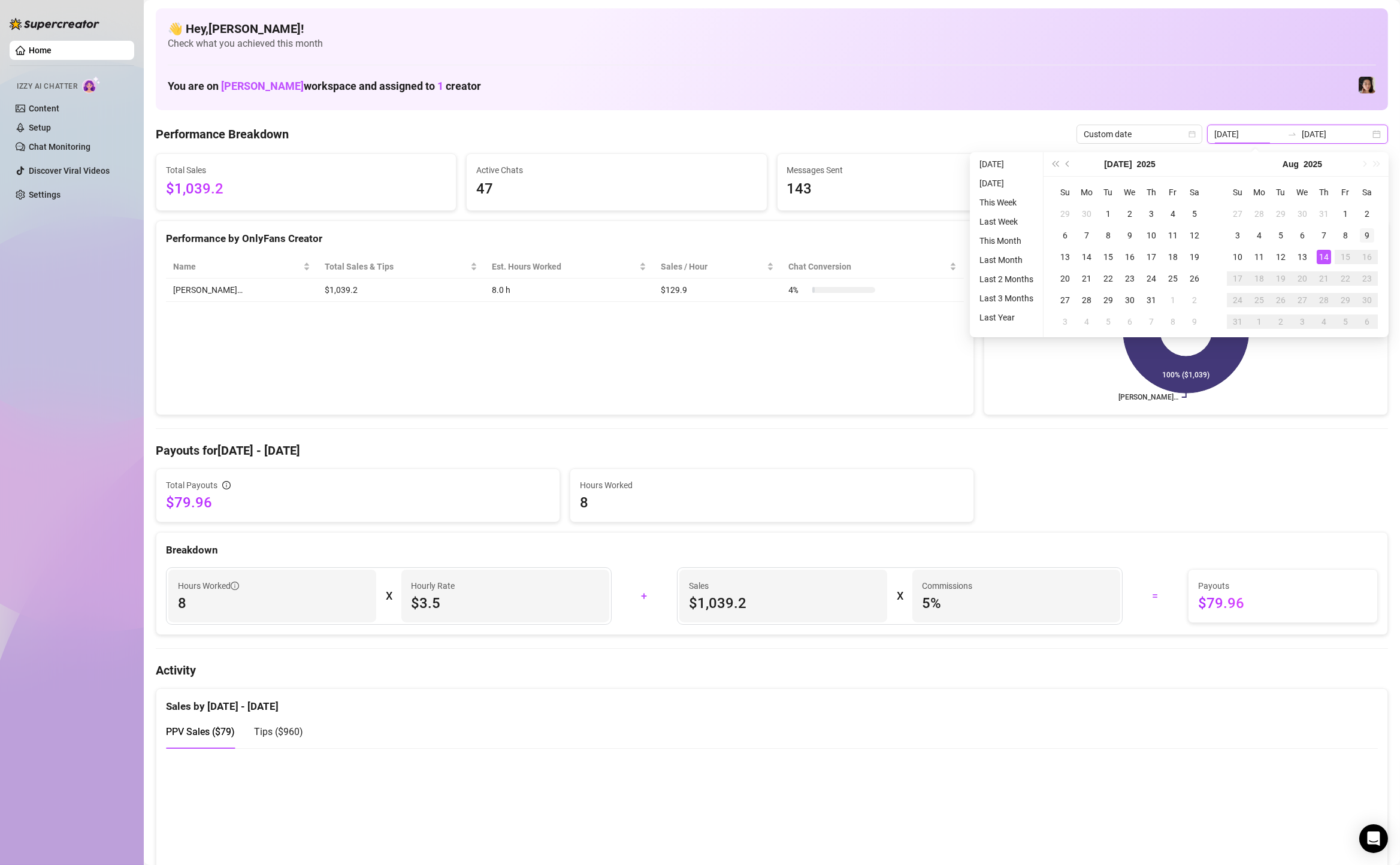
type input "[DATE]"
click at [1364, 239] on div "9" at bounding box center [1367, 236] width 14 height 14
click at [1322, 258] on div "14" at bounding box center [1324, 257] width 14 height 14
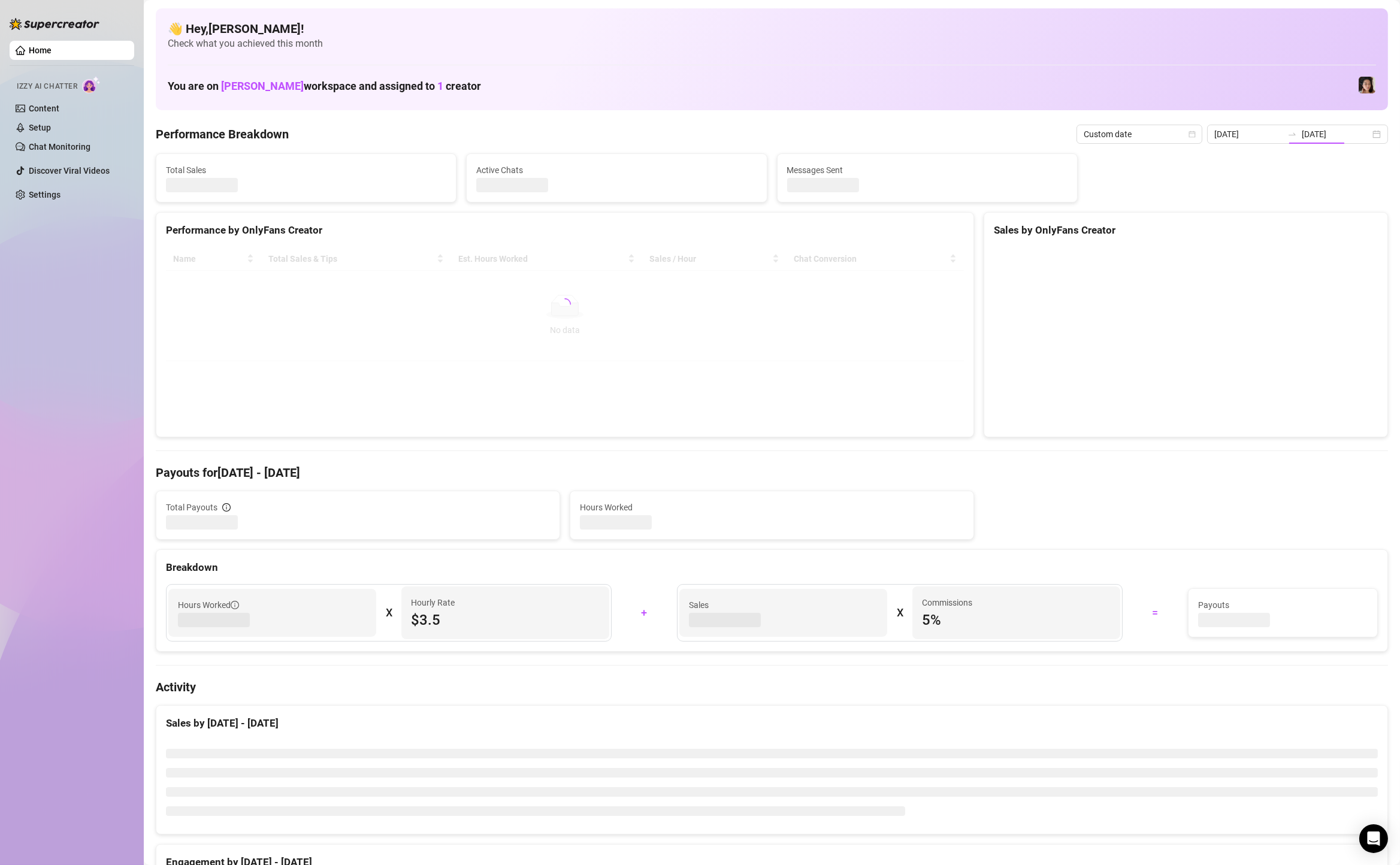
type input "[DATE]"
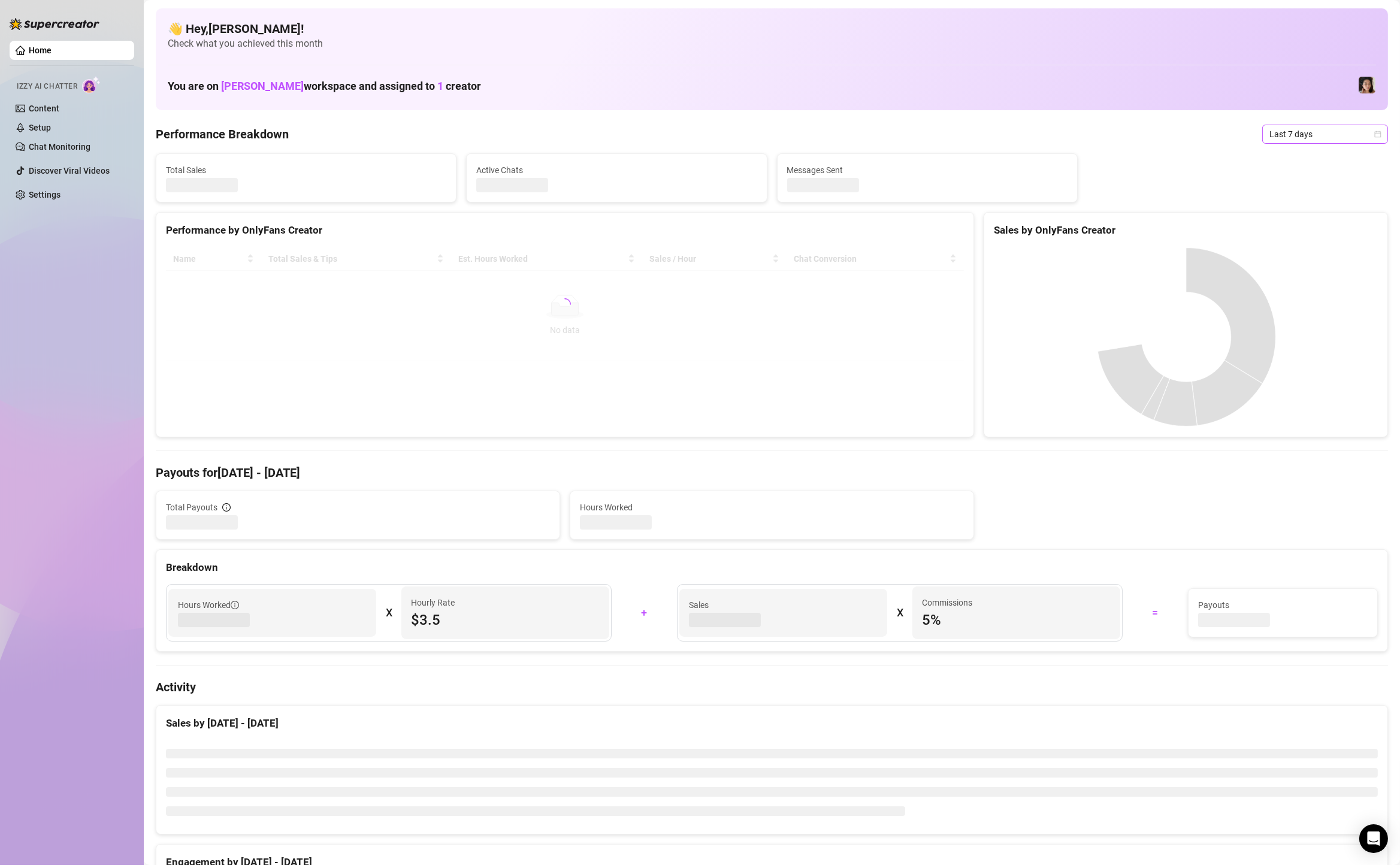
click at [1296, 136] on span "Last 7 days" at bounding box center [1326, 134] width 112 height 18
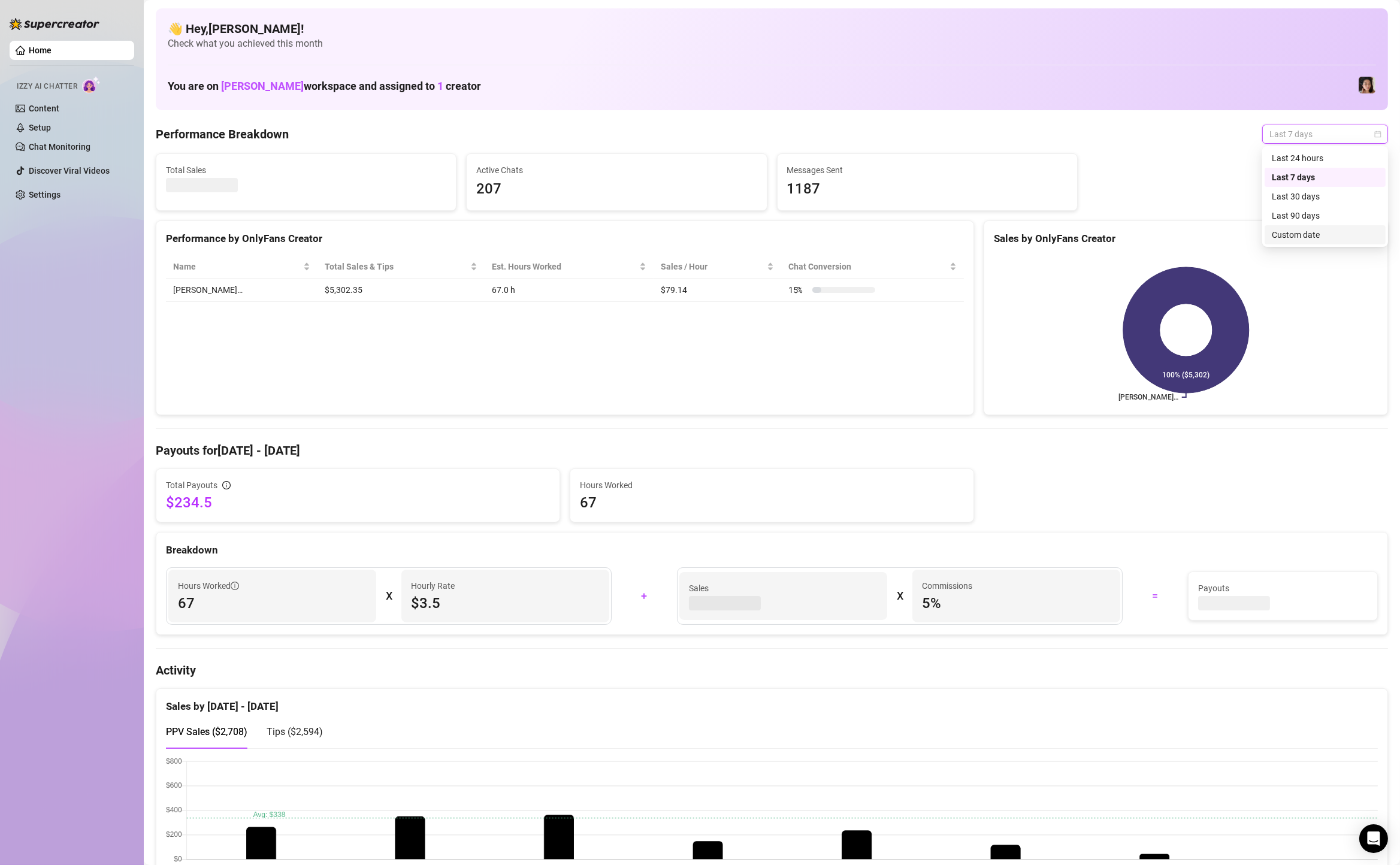
click at [1301, 238] on div "Custom date" at bounding box center [1326, 235] width 107 height 13
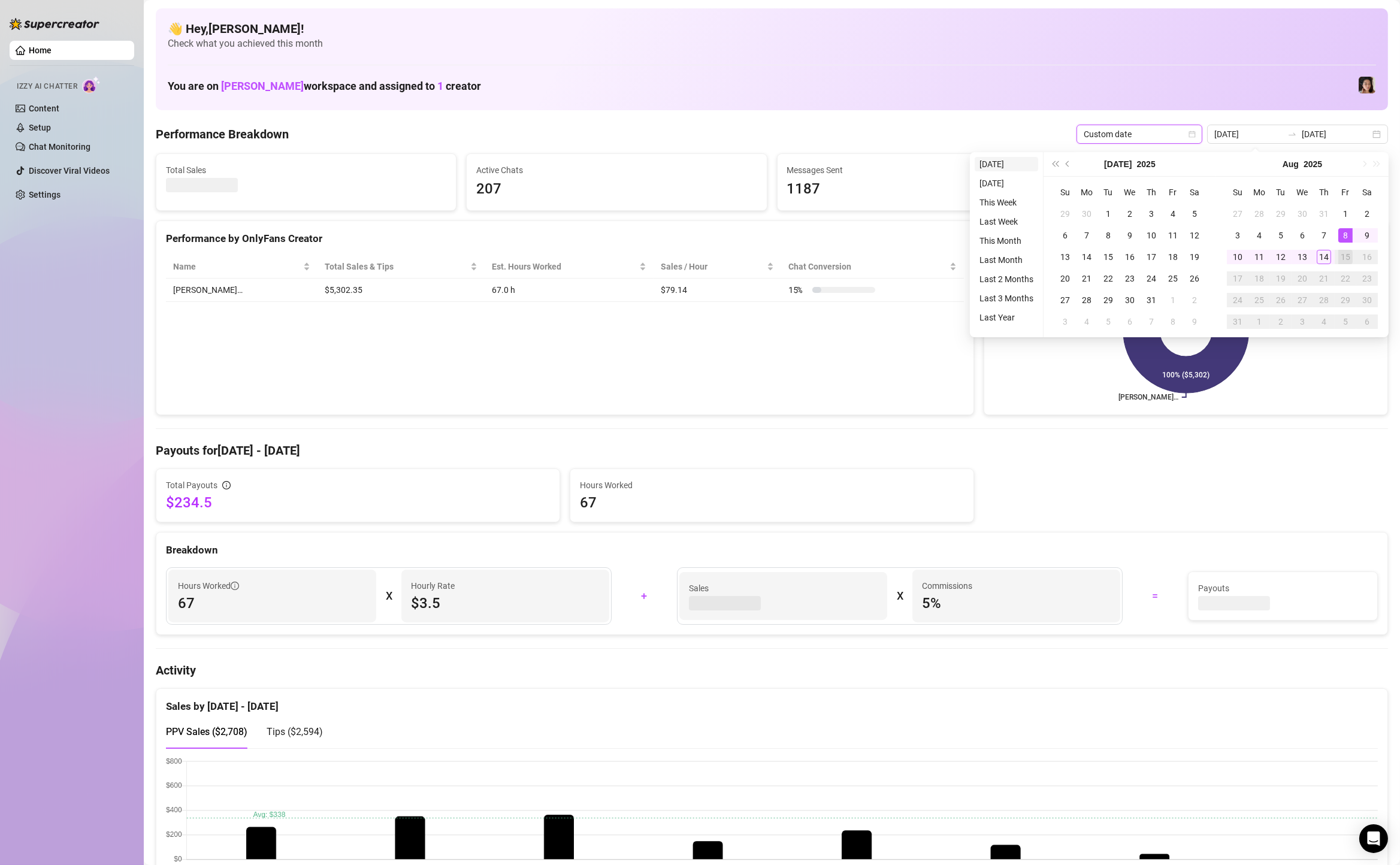
type input "[DATE]"
click at [1004, 166] on li "[DATE]" at bounding box center [1007, 164] width 64 height 14
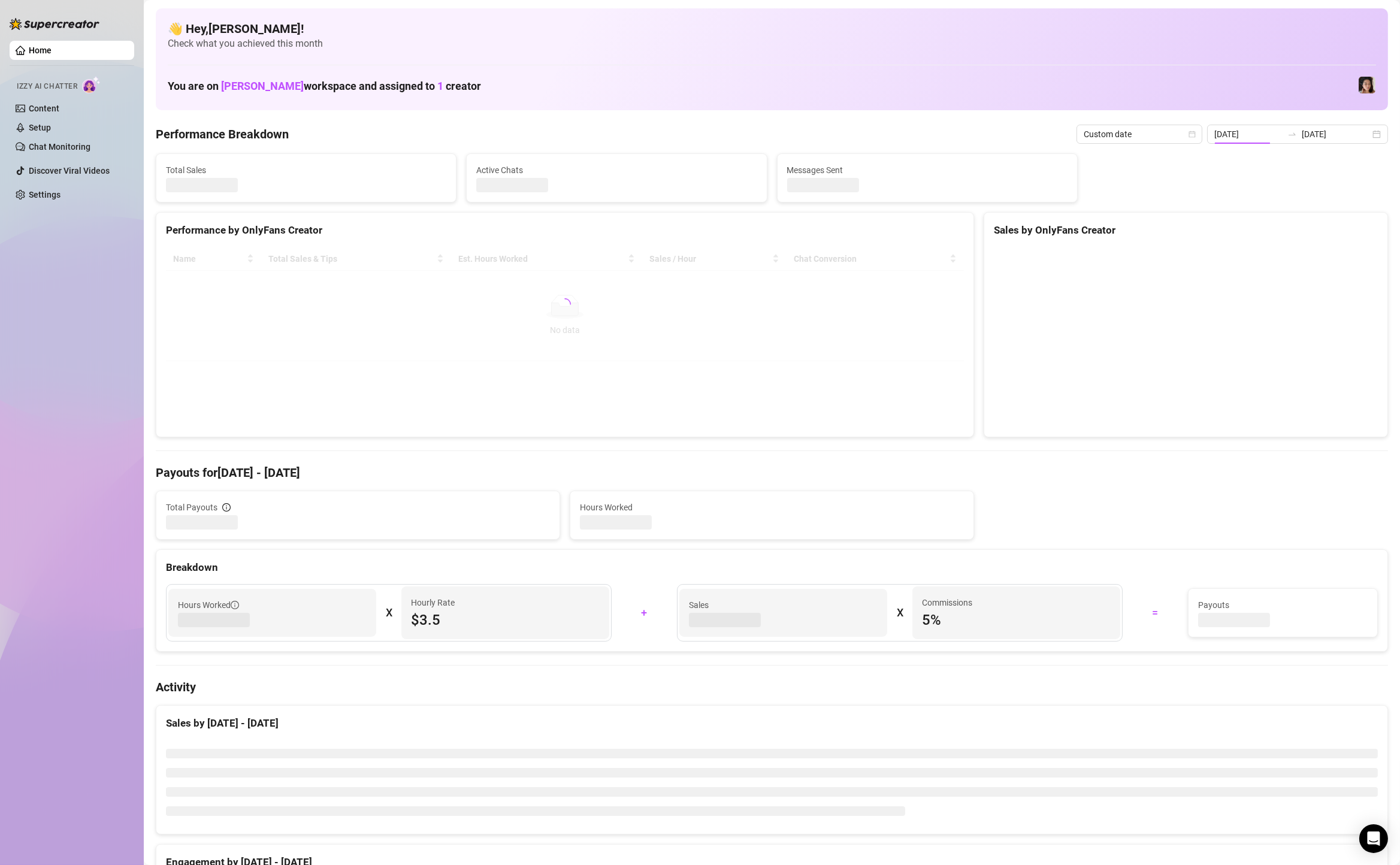
type input "[DATE]"
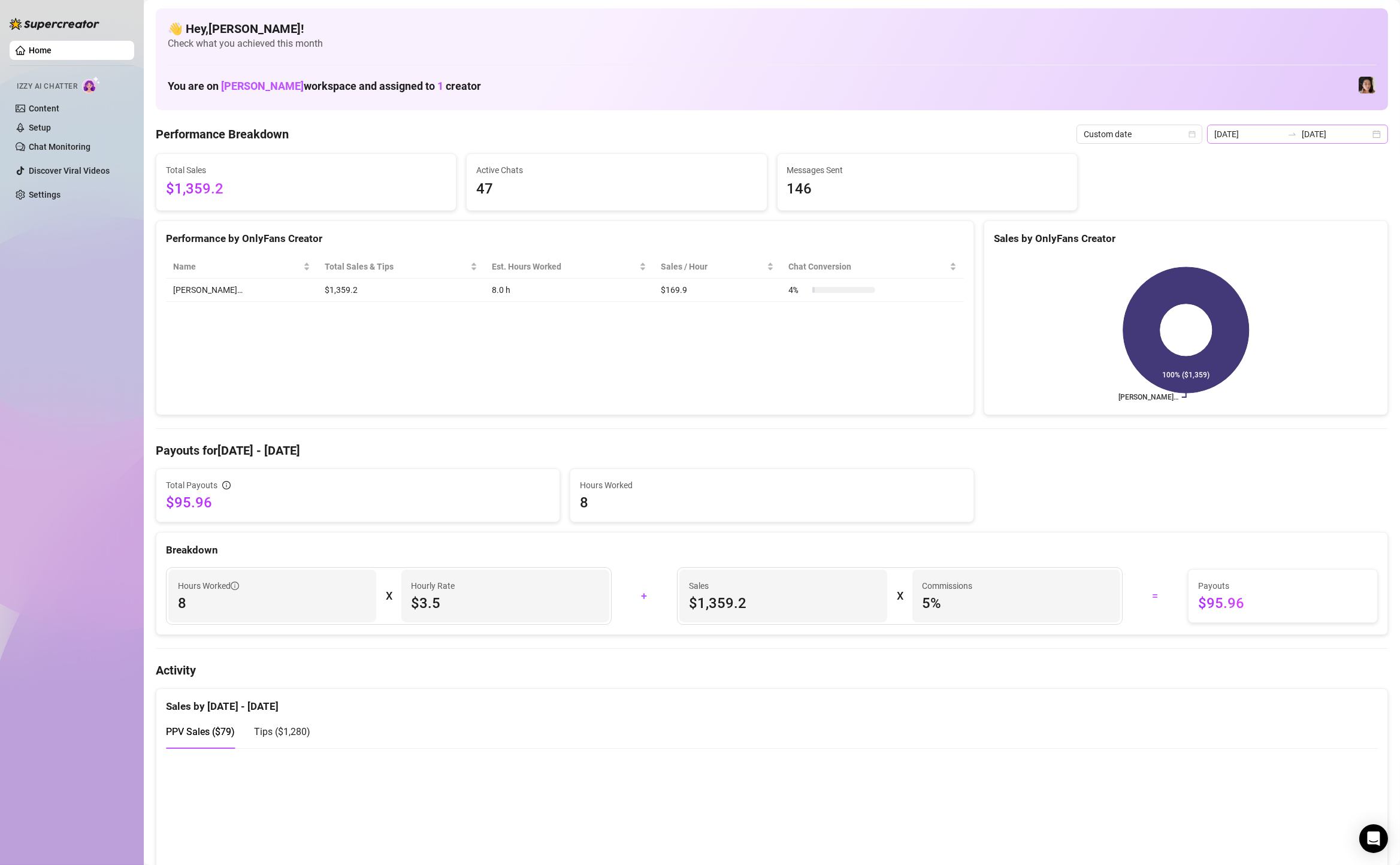
click at [1382, 128] on div "[DATE] [DATE]" at bounding box center [1298, 134] width 181 height 19
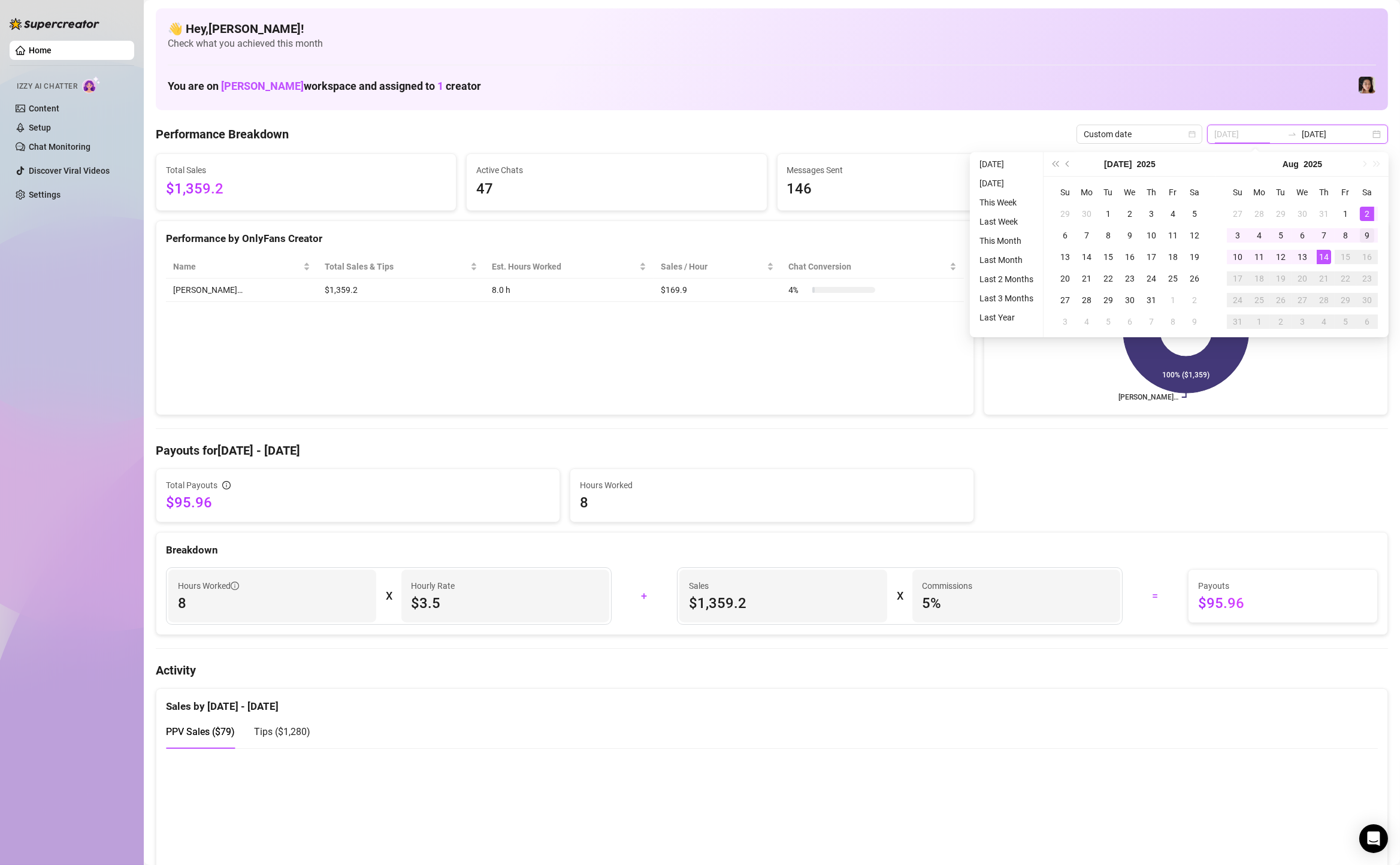
type input "[DATE]"
click at [1361, 235] on div "9" at bounding box center [1367, 236] width 14 height 14
type input "[DATE]"
click at [1323, 257] on div "14" at bounding box center [1324, 257] width 14 height 14
type input "[DATE]"
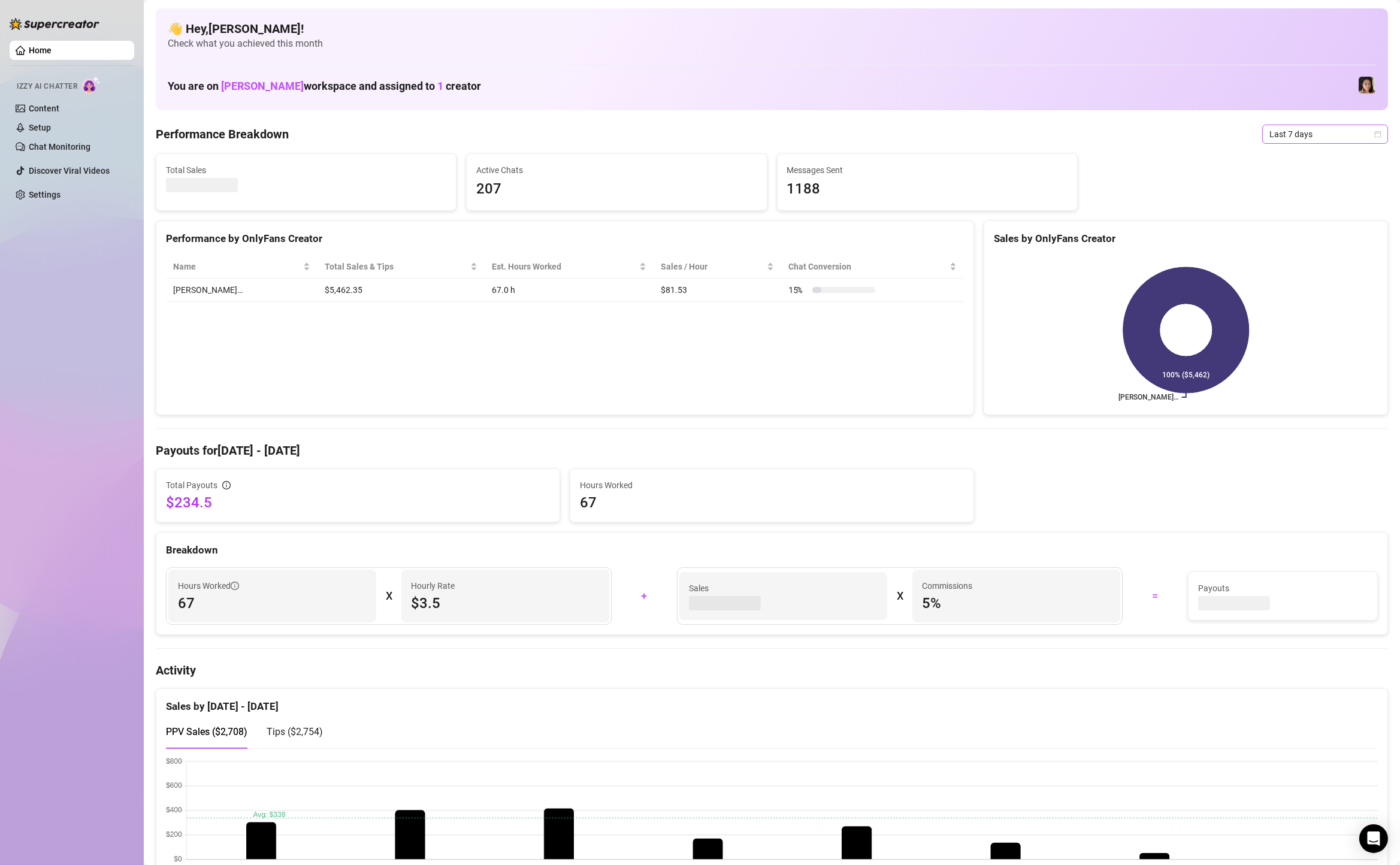
click at [1300, 130] on span "Last 7 days" at bounding box center [1326, 134] width 112 height 18
click at [1300, 230] on div "Custom date" at bounding box center [1326, 235] width 107 height 13
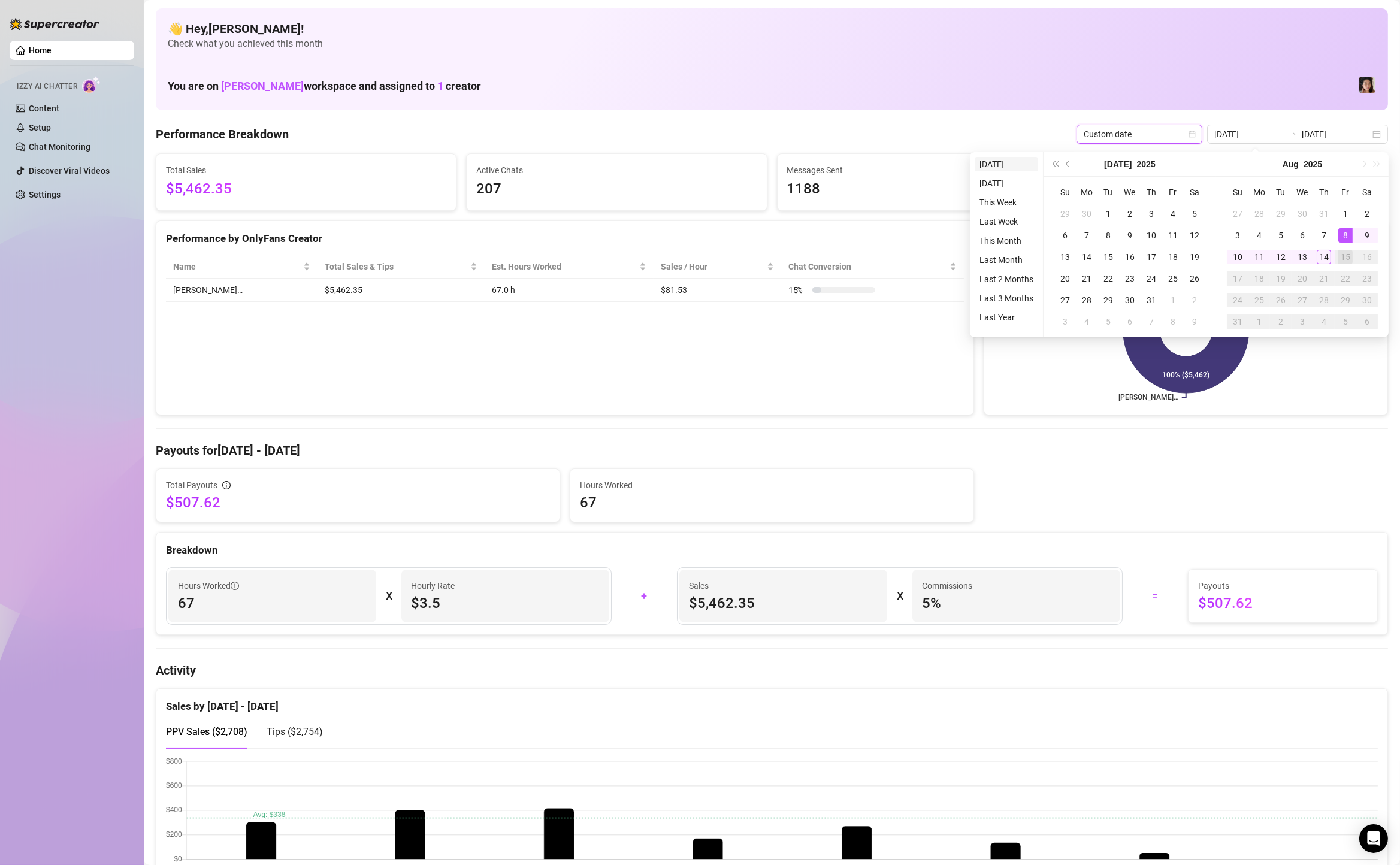
type input "[DATE]"
click at [1010, 165] on li "[DATE]" at bounding box center [1007, 164] width 64 height 14
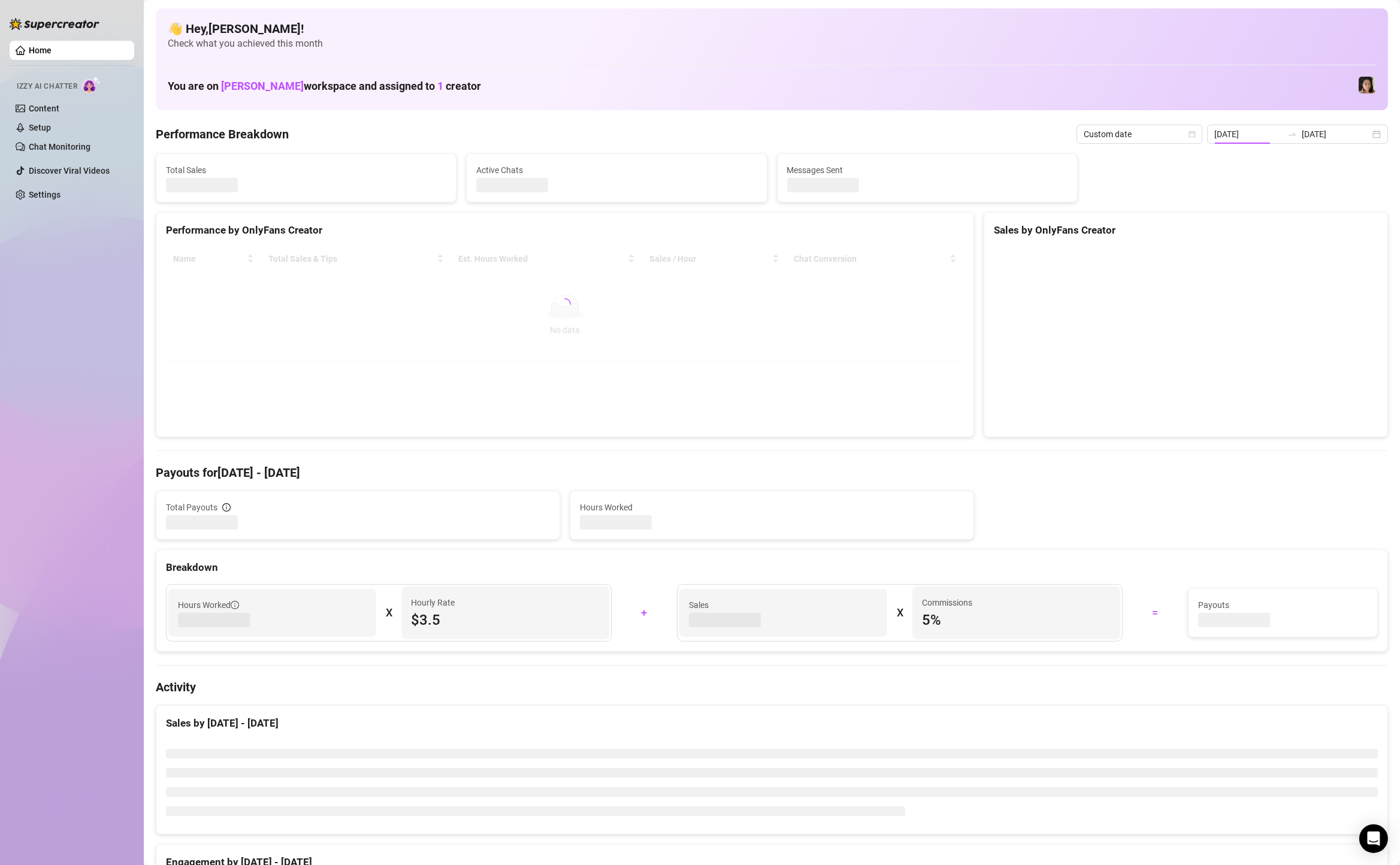
type input "[DATE]"
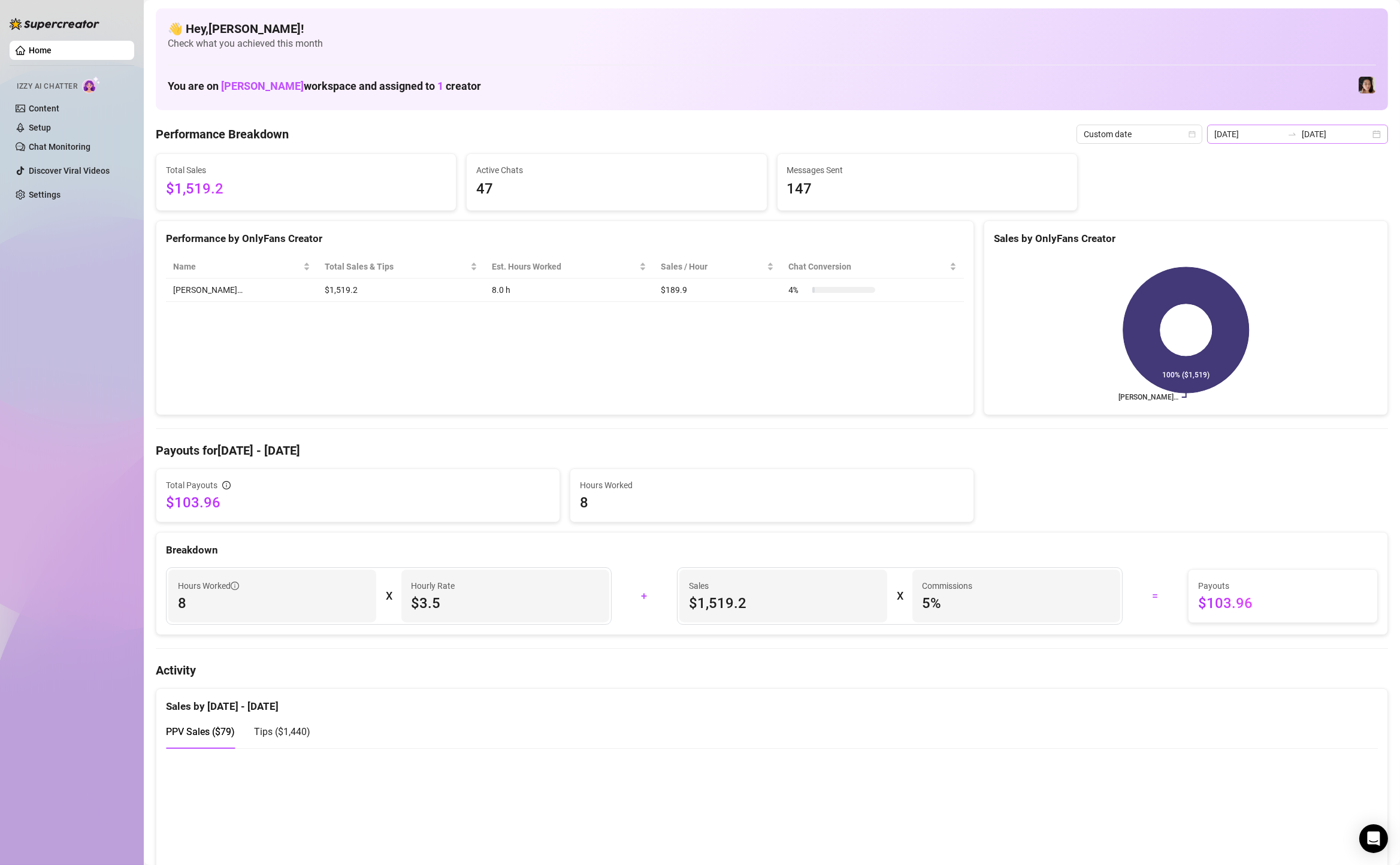
click at [1386, 135] on div "2025-08-14 2025-08-14" at bounding box center [1298, 134] width 181 height 19
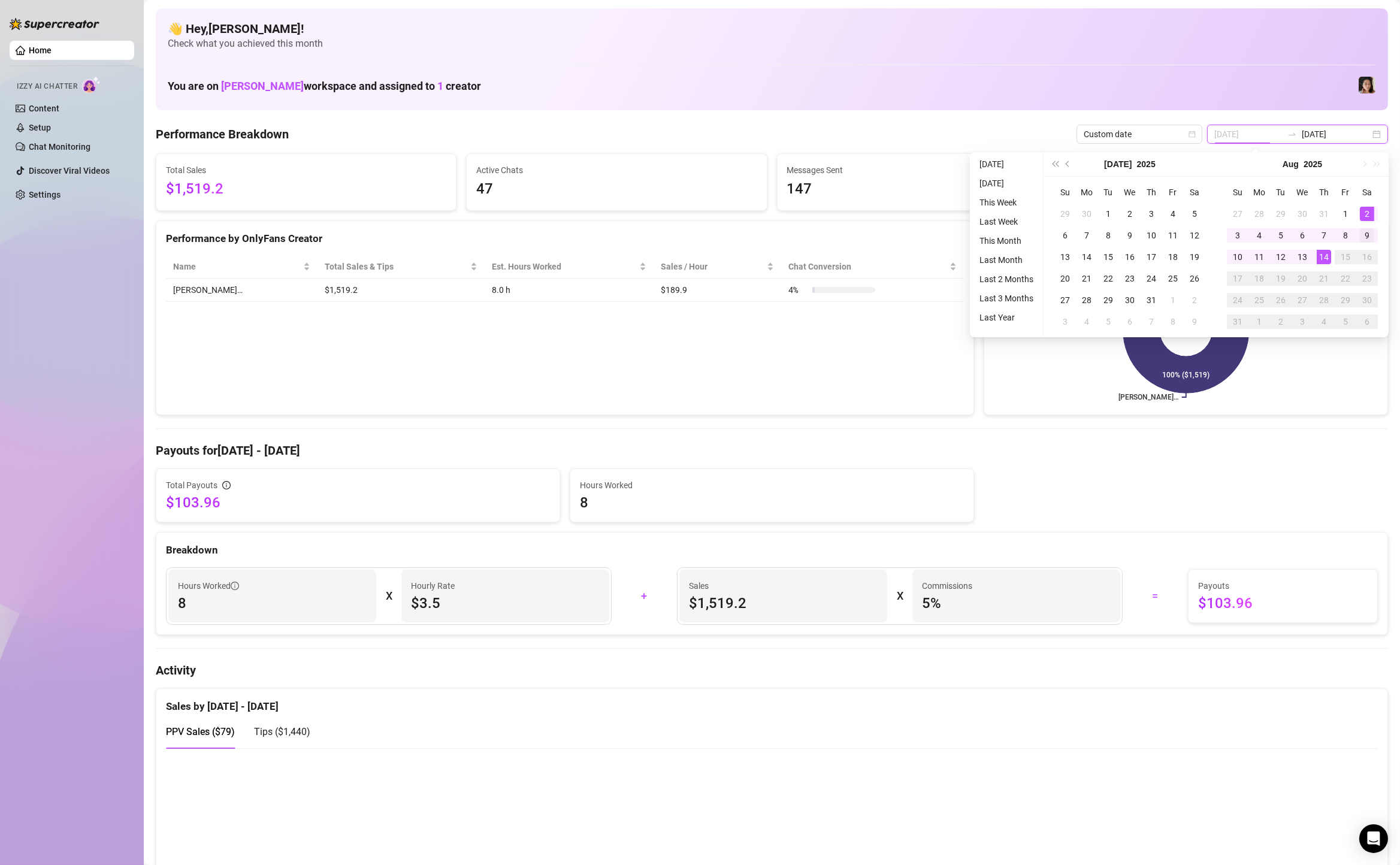
type input "[DATE]"
click at [1362, 238] on div "9" at bounding box center [1367, 236] width 14 height 14
type input "[DATE]"
click at [1320, 259] on div "14" at bounding box center [1324, 257] width 14 height 14
type input "[DATE]"
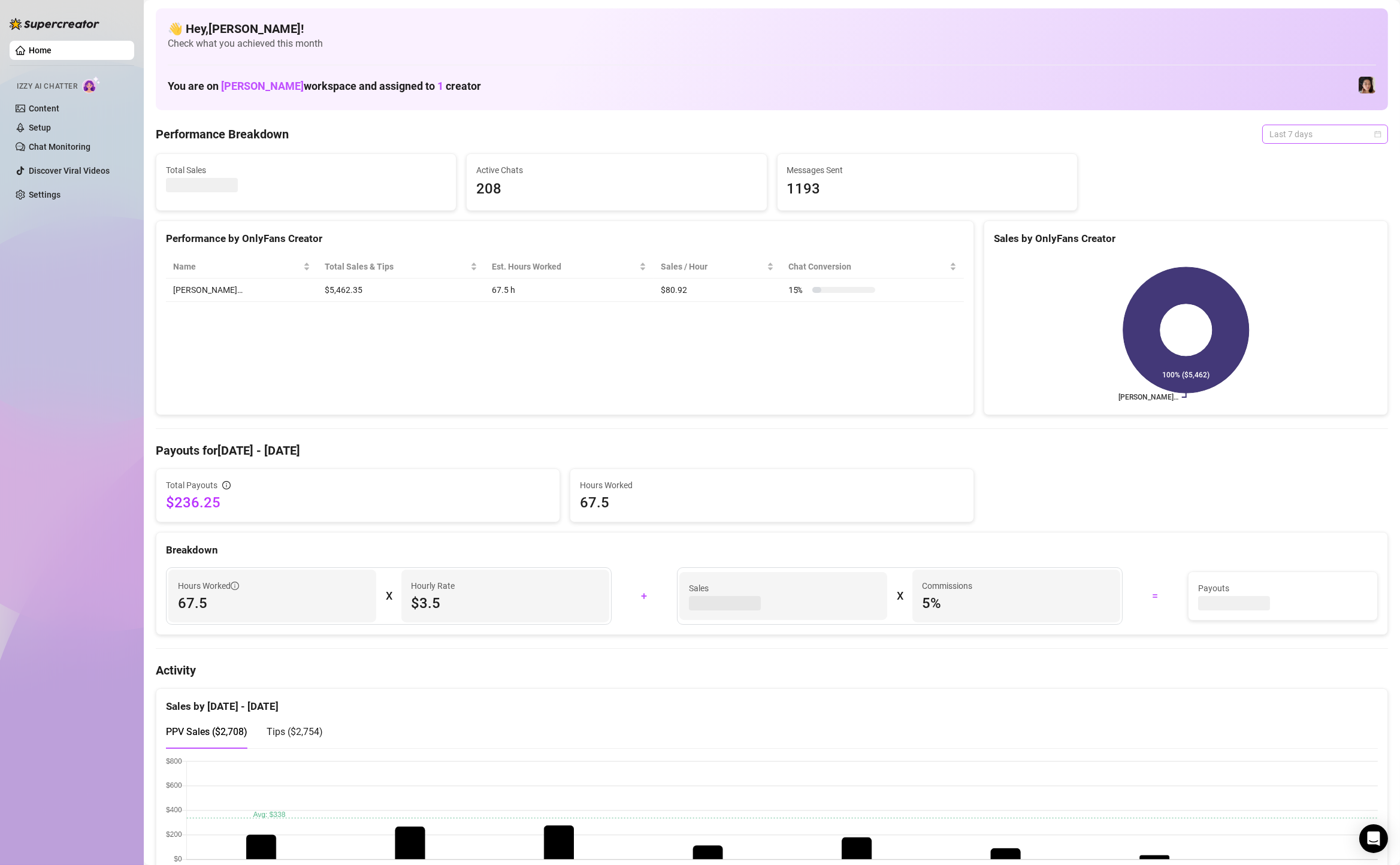
click at [1275, 135] on span "Last 7 days" at bounding box center [1326, 134] width 112 height 18
click at [1288, 235] on div "Custom date" at bounding box center [1326, 235] width 107 height 13
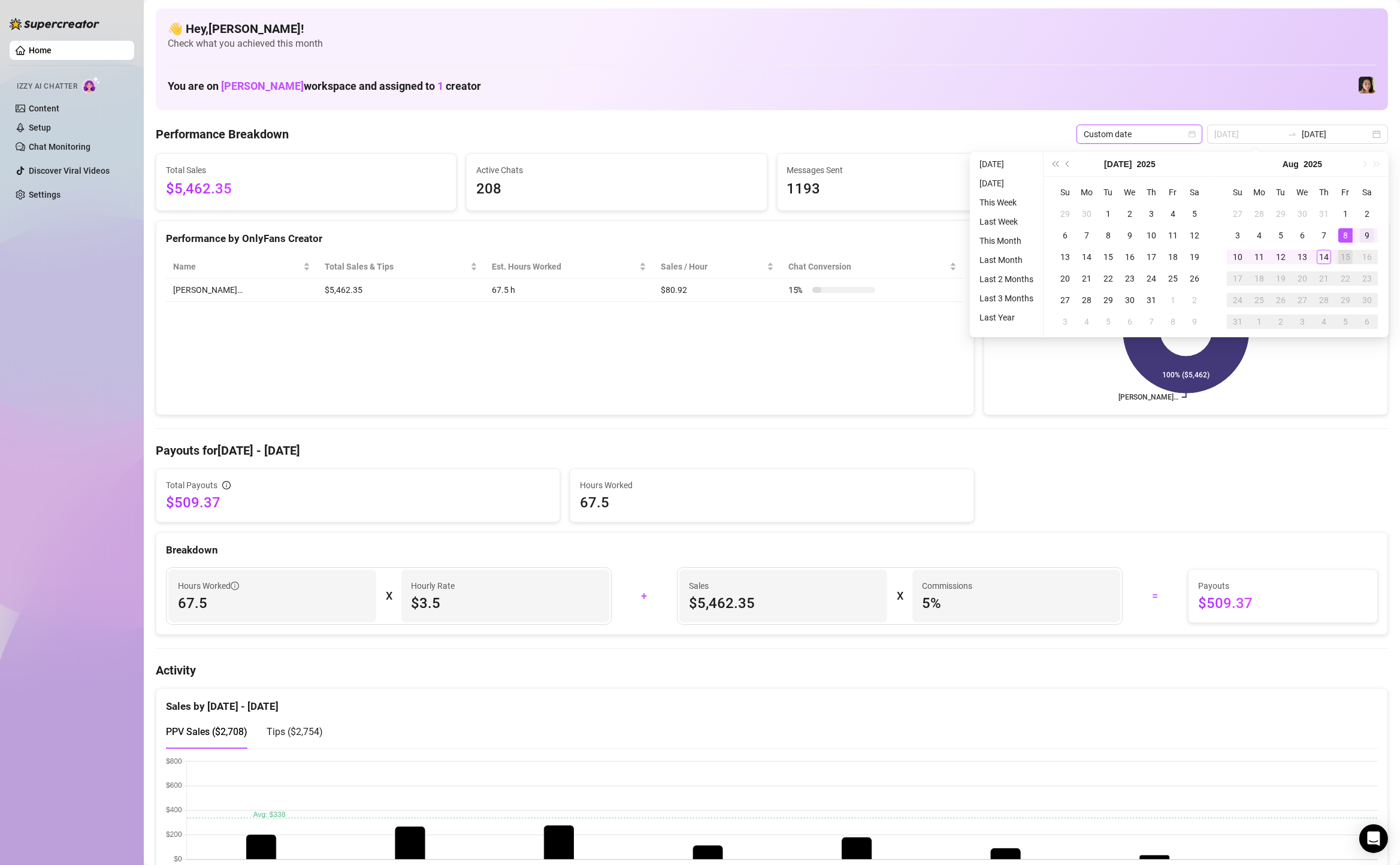
type input "[DATE]"
click at [1371, 238] on div "9" at bounding box center [1367, 236] width 14 height 14
type input "[DATE]"
click at [1325, 254] on div "14" at bounding box center [1324, 257] width 14 height 14
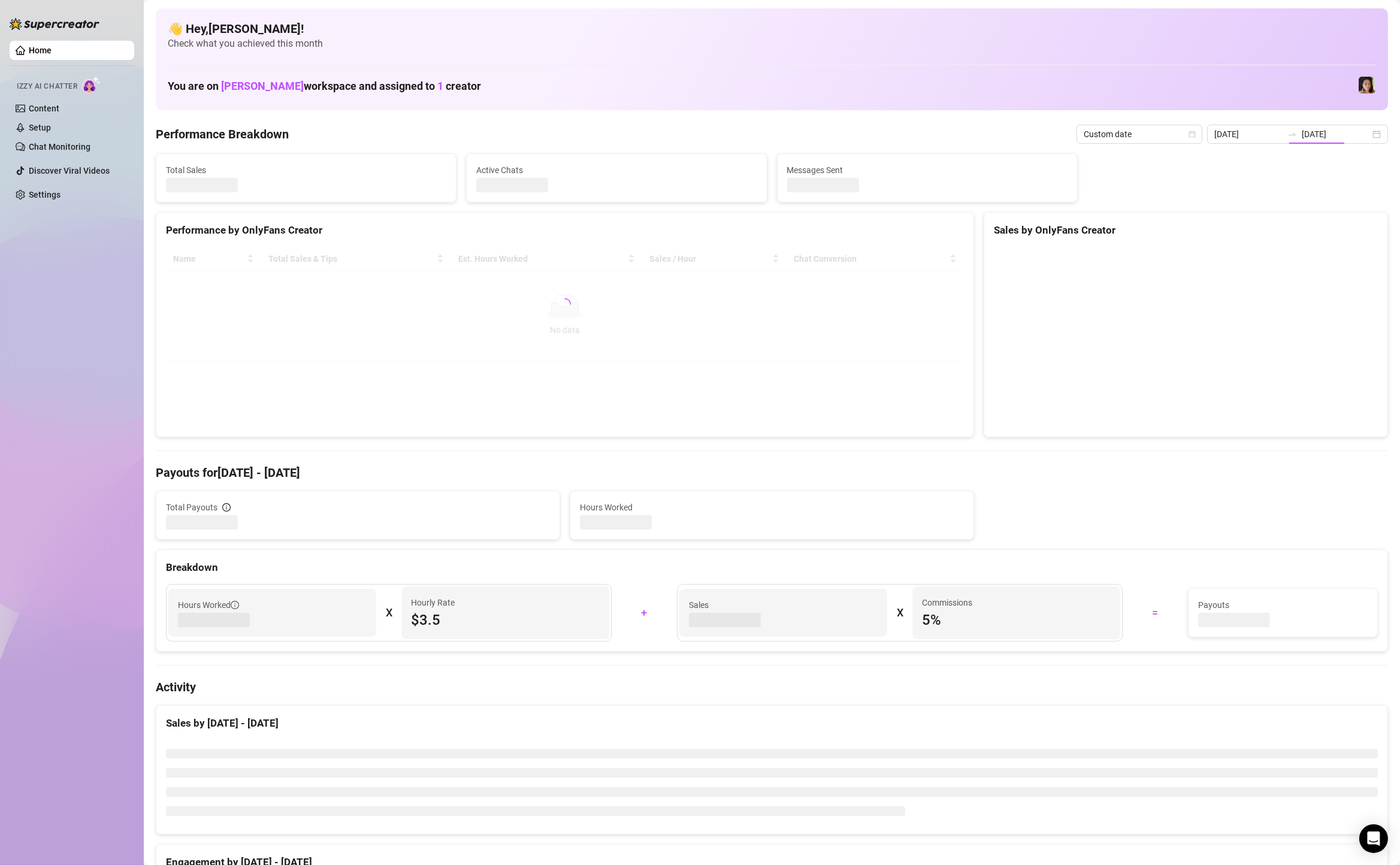
type input "[DATE]"
click at [1315, 136] on span "Last 7 days" at bounding box center [1326, 134] width 112 height 18
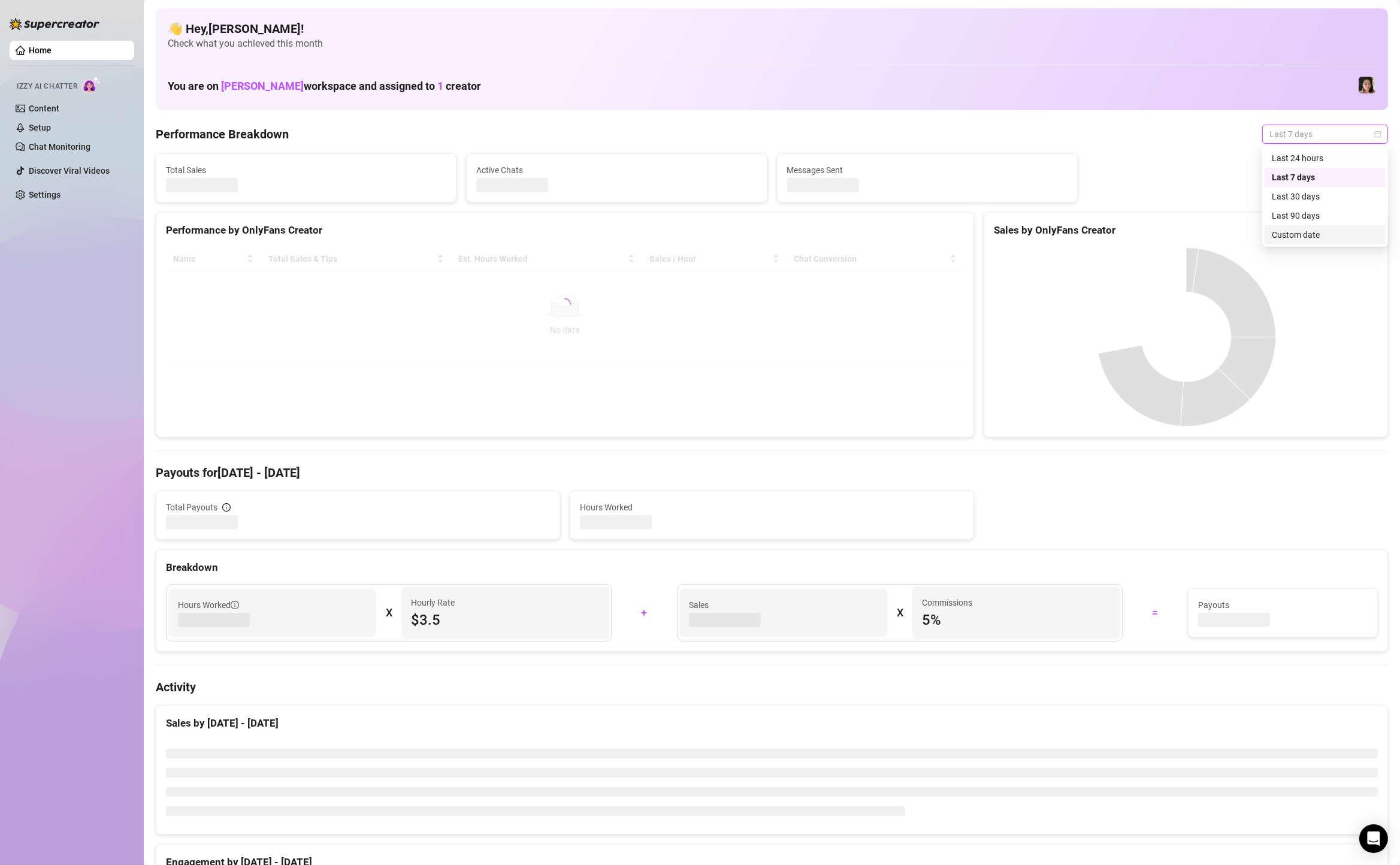
click at [1275, 243] on div "Custom date" at bounding box center [1326, 235] width 121 height 19
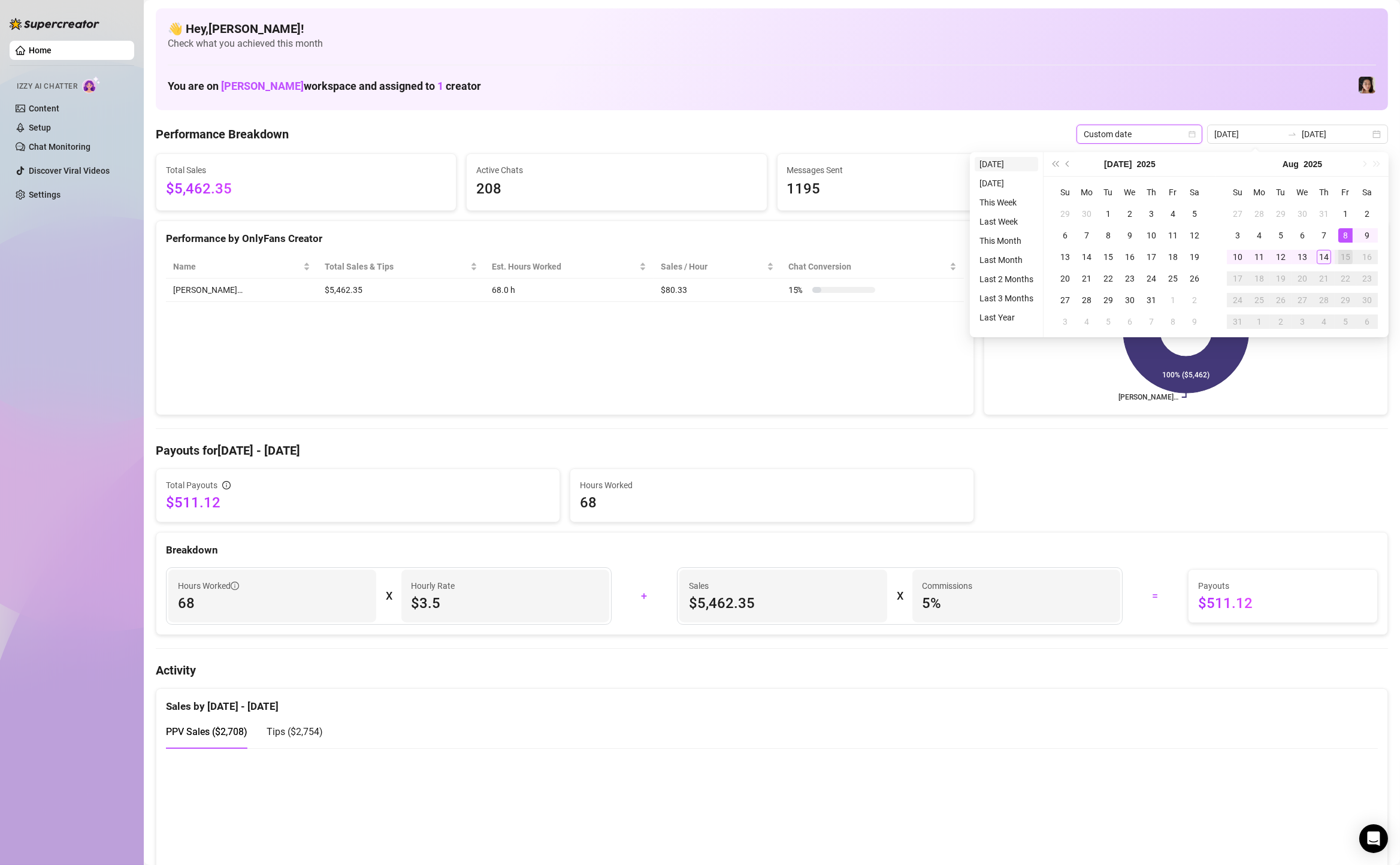
type input "[DATE]"
click at [988, 163] on li "[DATE]" at bounding box center [1007, 164] width 64 height 14
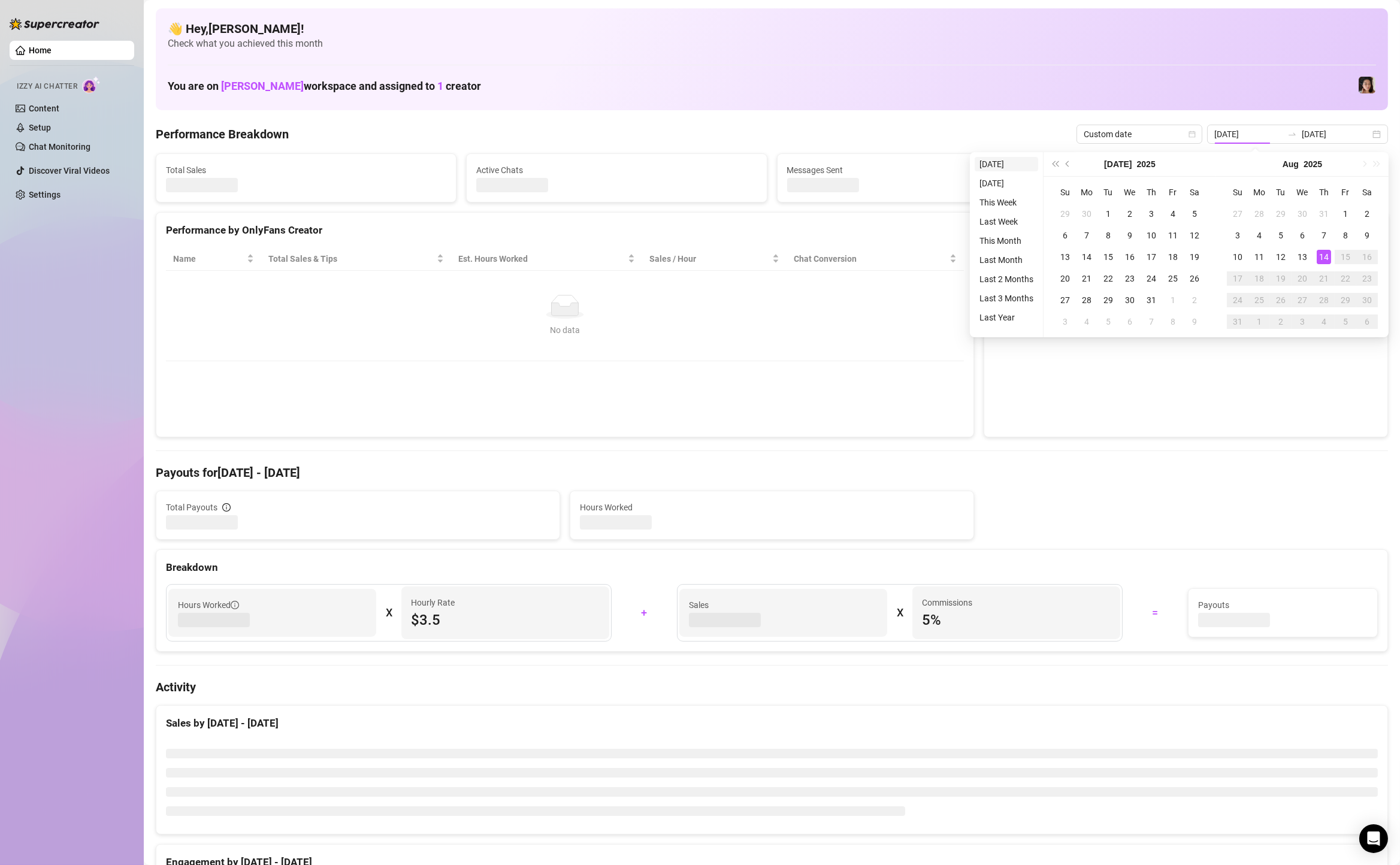
type input "[DATE]"
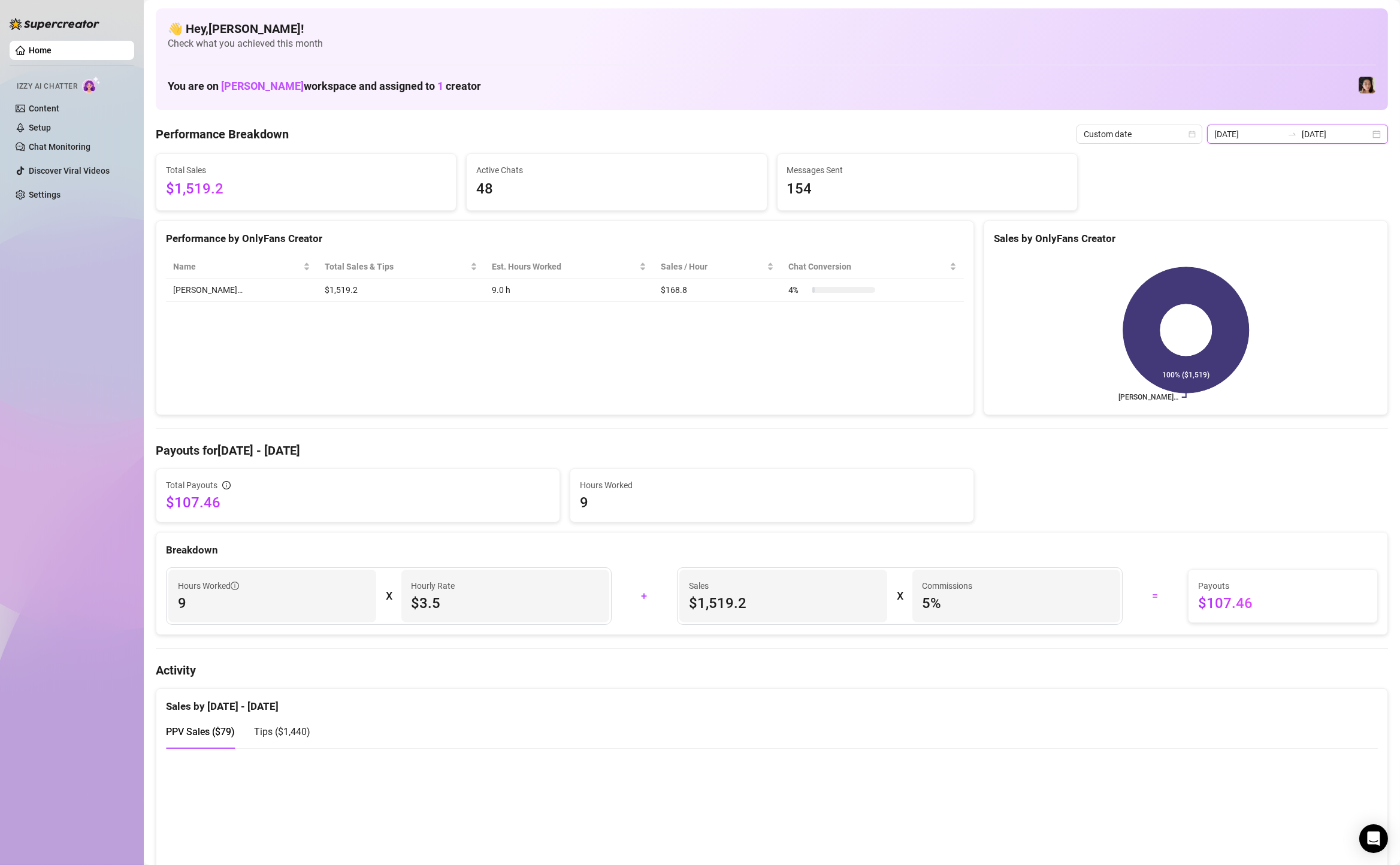
click at [1349, 138] on input "[DATE]" at bounding box center [1336, 134] width 68 height 13
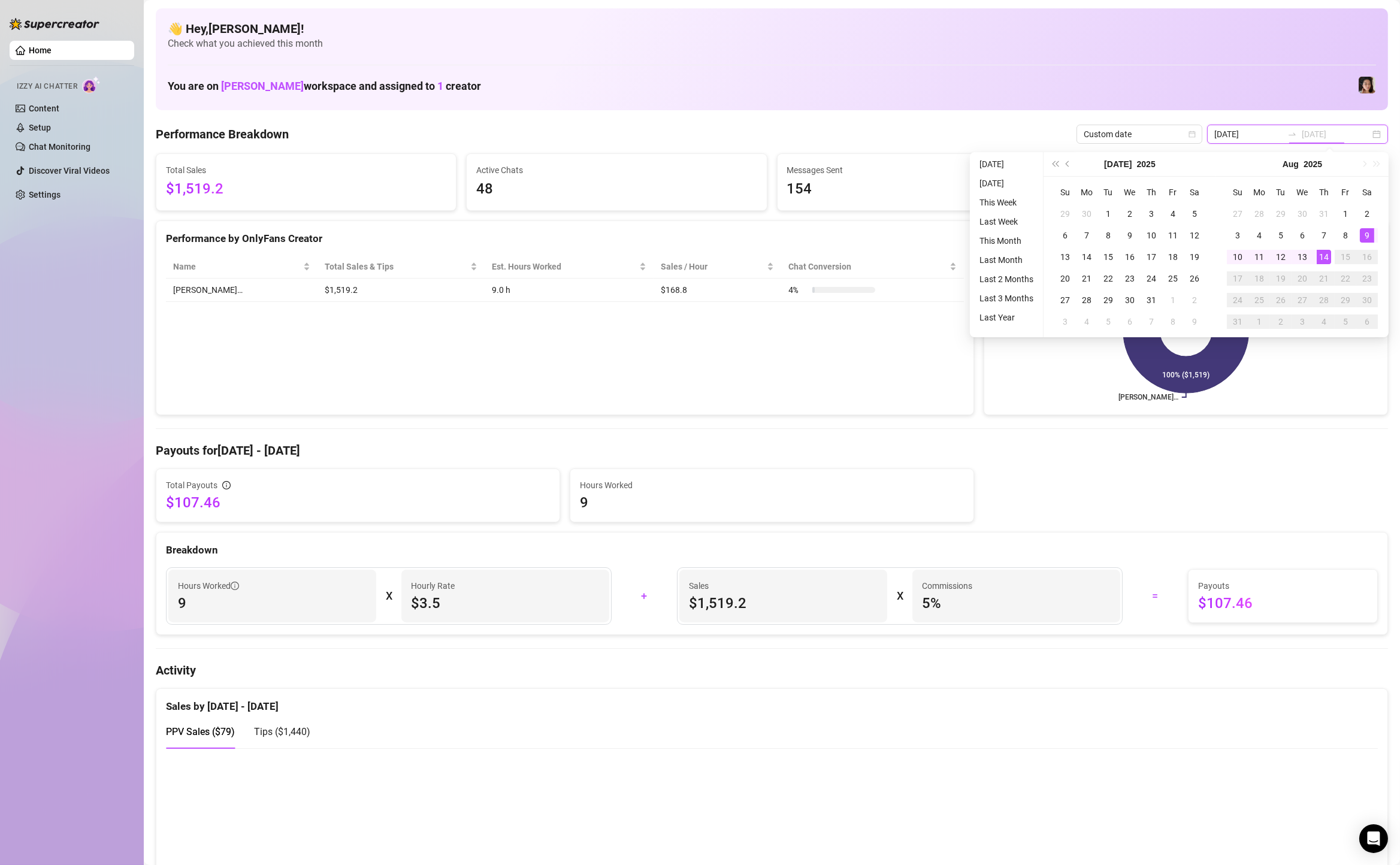
type input "[DATE]"
click at [1369, 242] on div "9" at bounding box center [1367, 236] width 14 height 14
type input "[DATE]"
click at [1324, 262] on div "14" at bounding box center [1324, 257] width 14 height 14
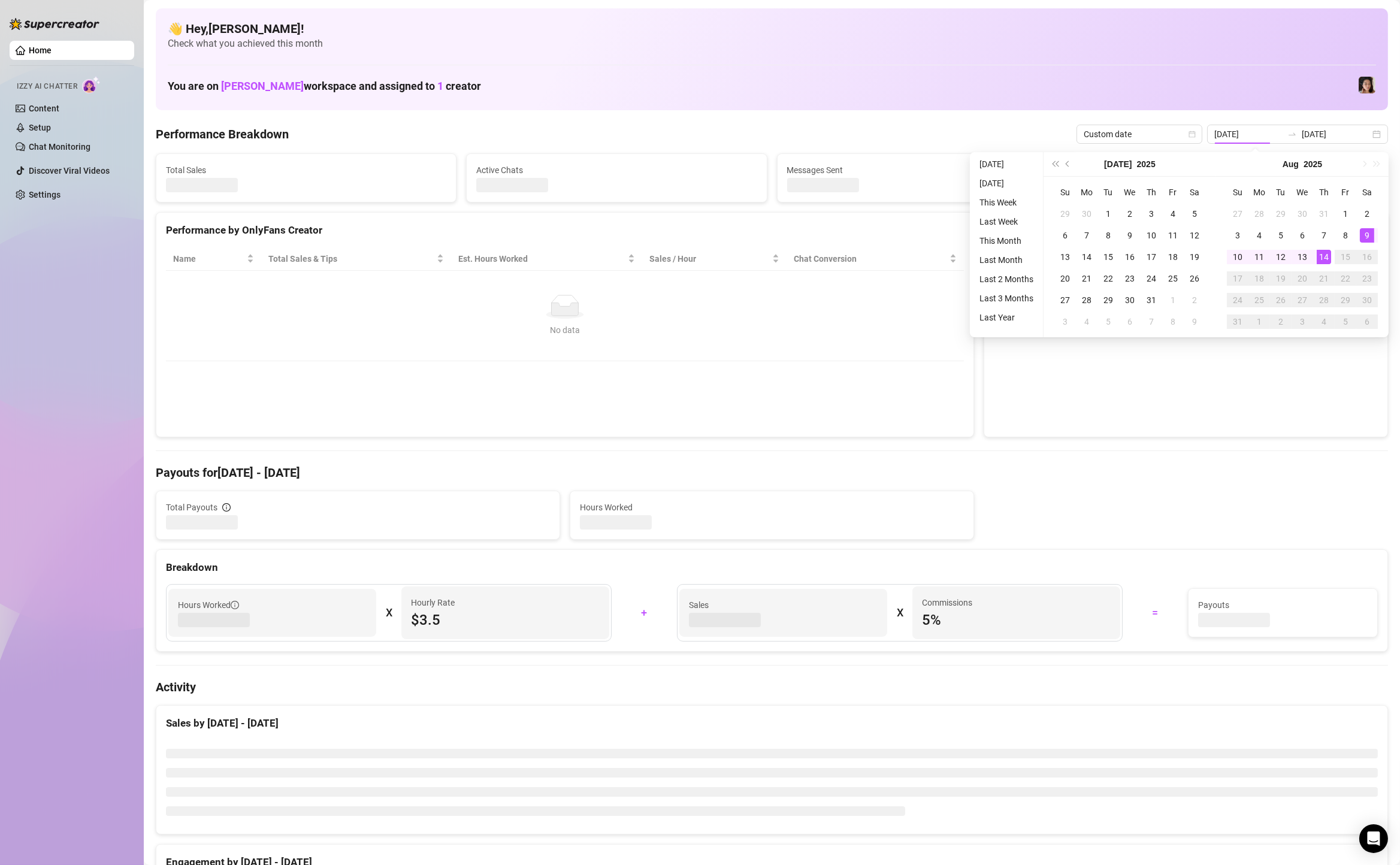
type input "[DATE]"
